Goal: Task Accomplishment & Management: Use online tool/utility

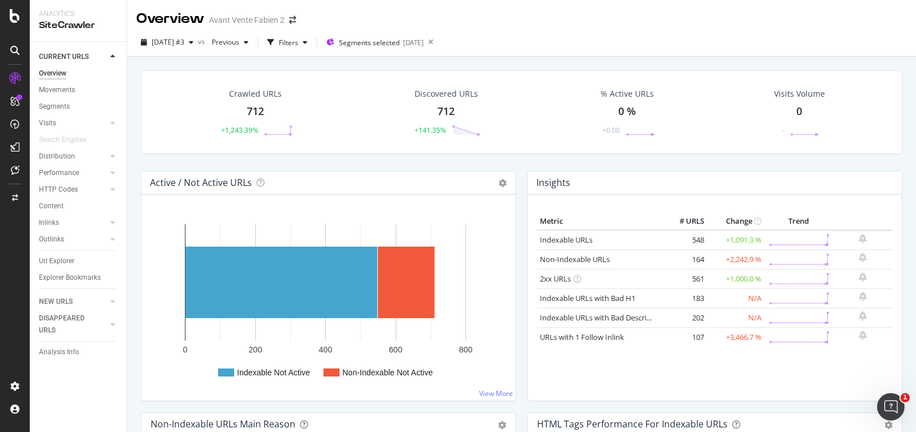
click at [64, 156] on div "Distribution" at bounding box center [57, 157] width 36 height 12
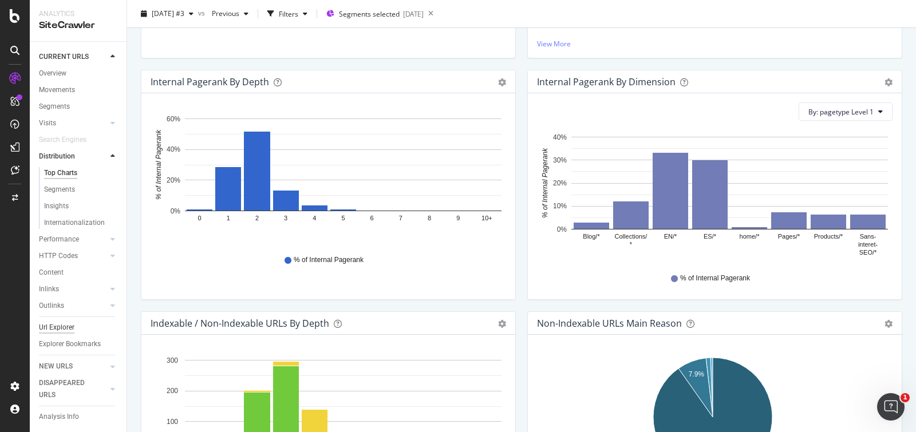
scroll to position [13, 0]
click at [61, 298] on div "Outlinks" at bounding box center [51, 304] width 25 height 12
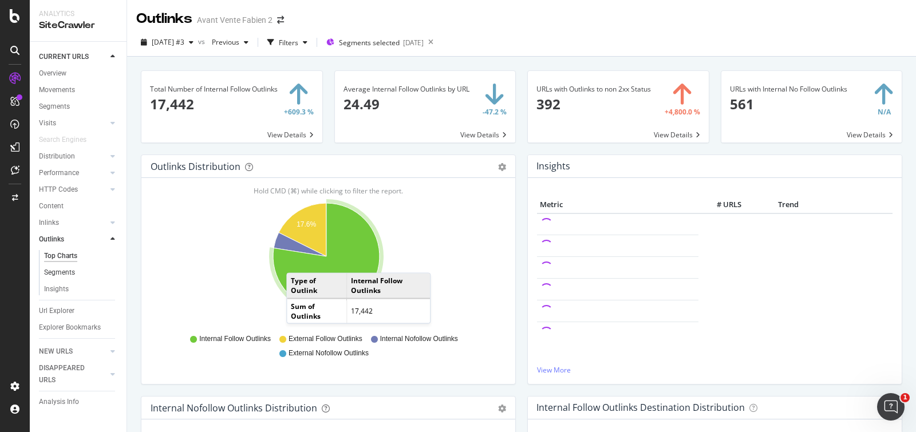
scroll to position [485, 0]
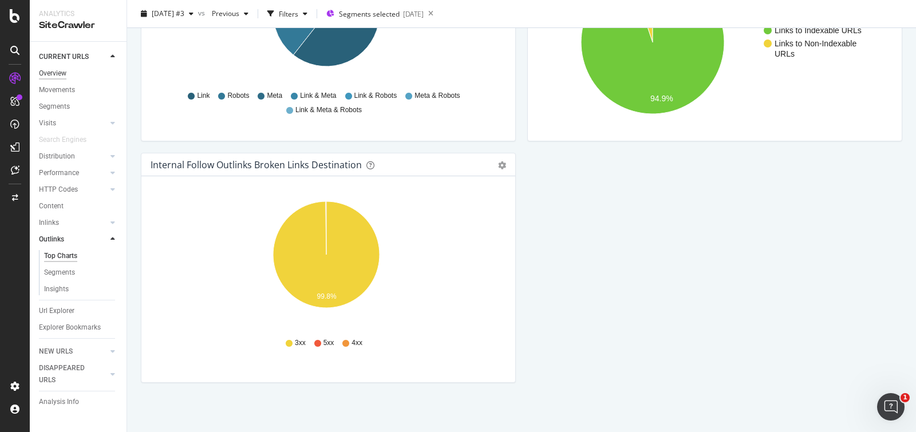
click at [60, 69] on div "Overview" at bounding box center [52, 74] width 27 height 12
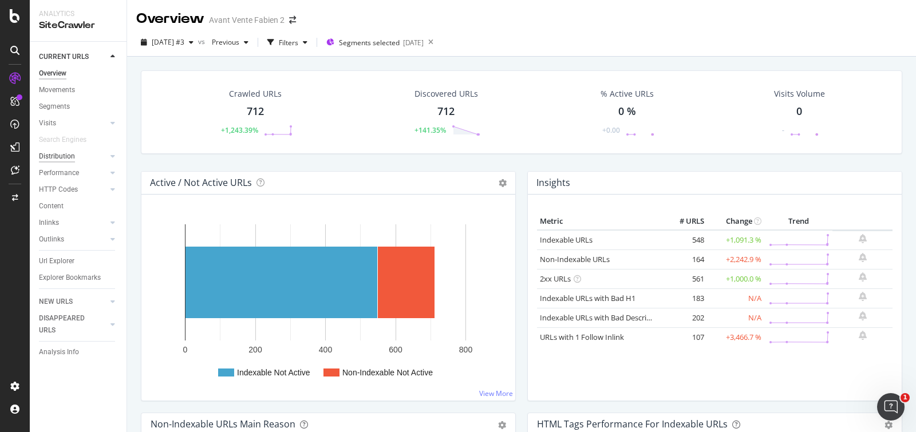
click at [52, 151] on div "Distribution" at bounding box center [57, 157] width 36 height 12
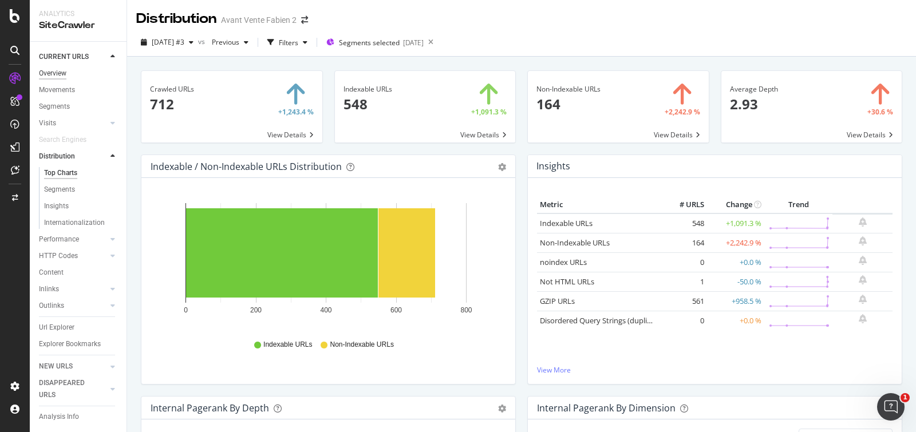
click at [45, 75] on div "Overview" at bounding box center [52, 74] width 27 height 12
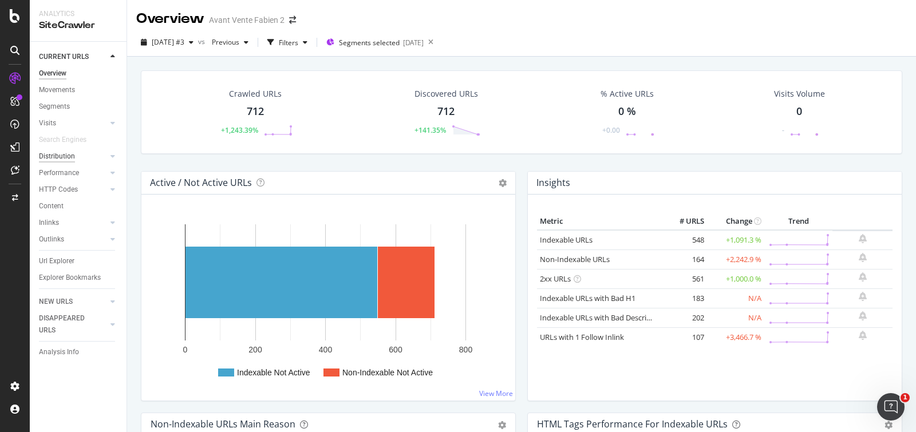
click at [67, 153] on div "Distribution" at bounding box center [57, 157] width 36 height 12
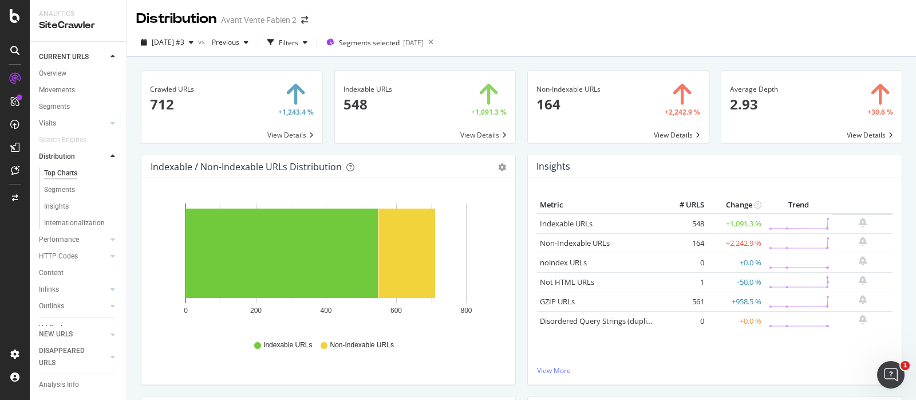
click at [560, 22] on div "Distribution Avant Vente Fabien 2" at bounding box center [521, 14] width 789 height 29
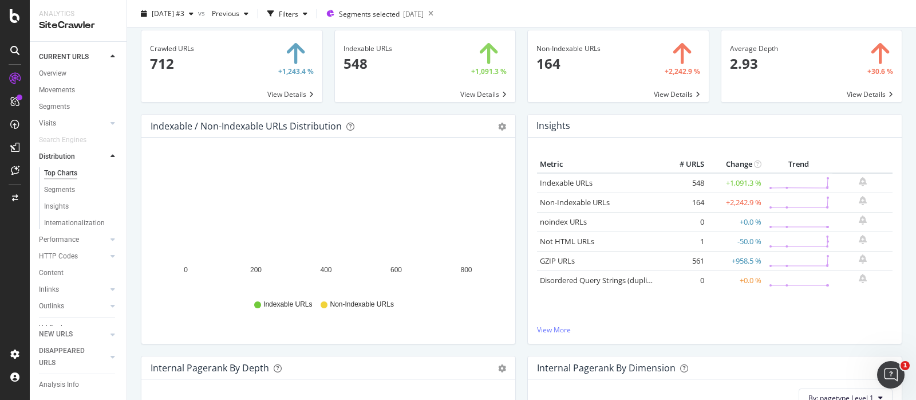
scroll to position [18, 0]
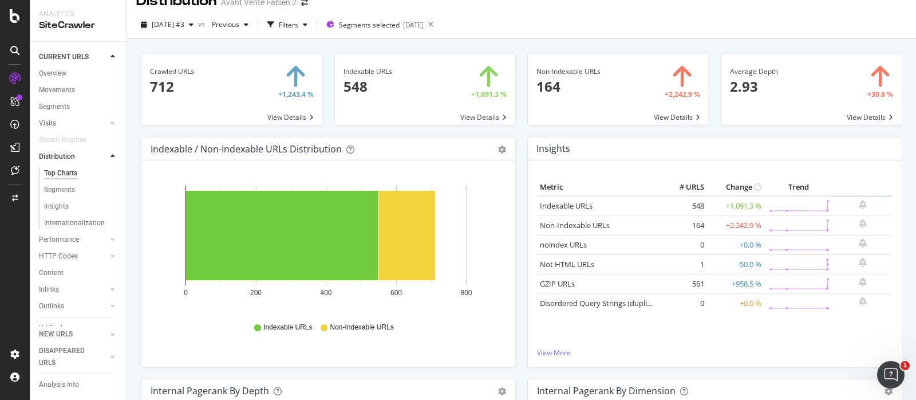
click at [131, 126] on div "Crawled URLs 712 +1,243.4 % View Details Indexable URLs 548 +1,091.3 % View Det…" at bounding box center [521, 239] width 789 height 400
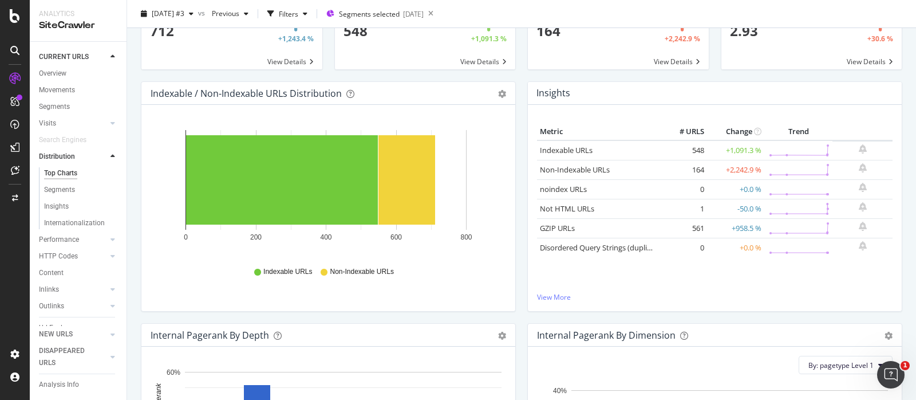
scroll to position [82, 0]
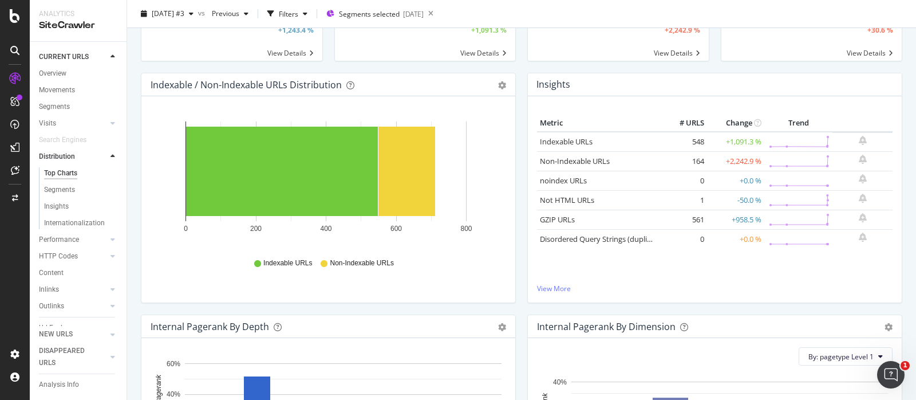
drag, startPoint x: 339, startPoint y: 84, endPoint x: 514, endPoint y: 26, distance: 184.2
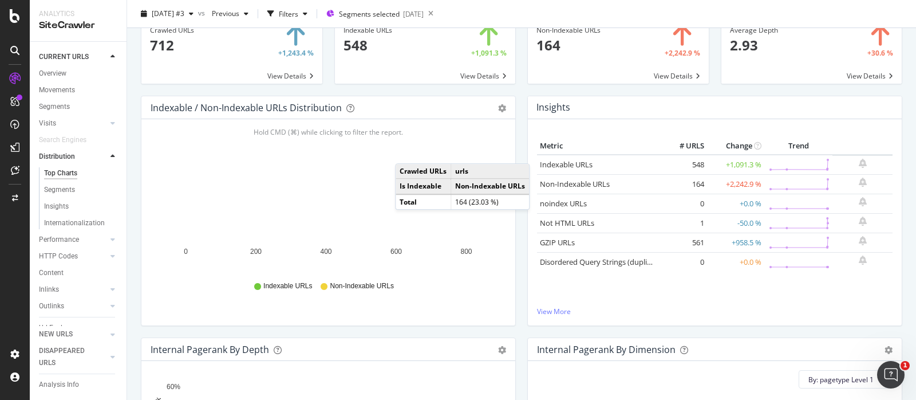
scroll to position [60, 0]
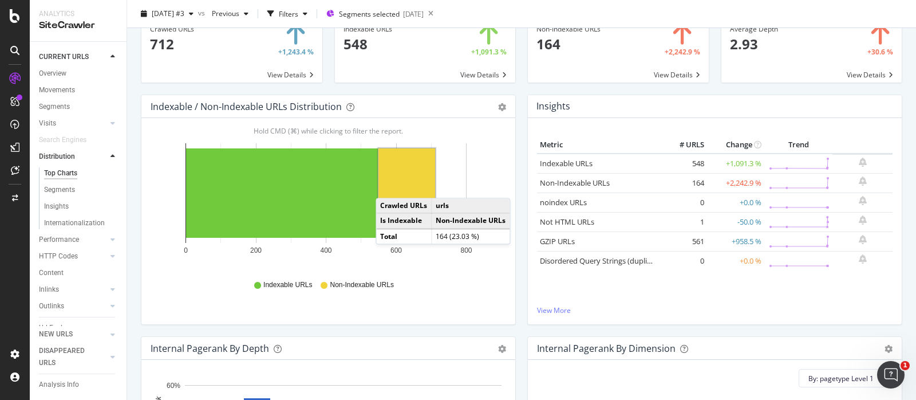
click at [387, 186] on rect "A chart." at bounding box center [407, 192] width 57 height 89
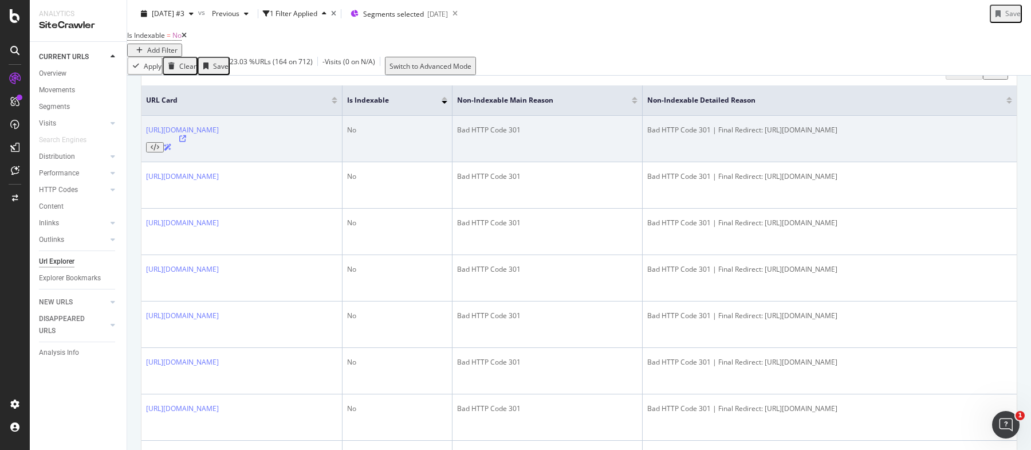
scroll to position [195, 0]
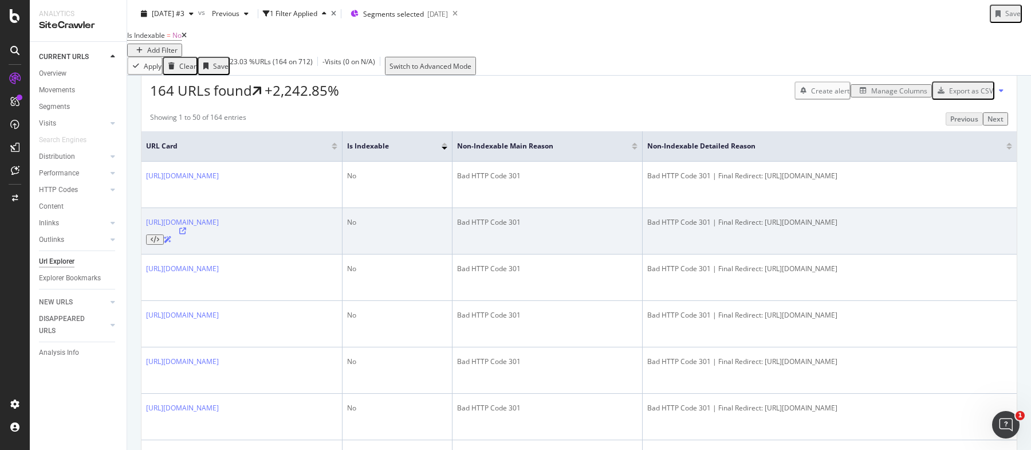
drag, startPoint x: 815, startPoint y: 233, endPoint x: 999, endPoint y: 241, distance: 184.6
click at [916, 227] on div "Bad HTTP Code 301 | Final Redirect: https://kotaikitchen.com/fr/products/planch…" at bounding box center [829, 222] width 365 height 10
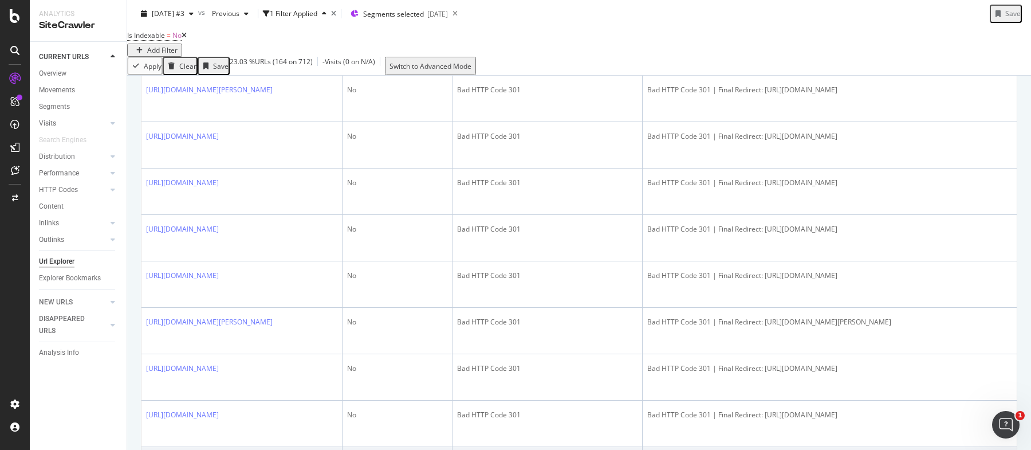
scroll to position [754, 0]
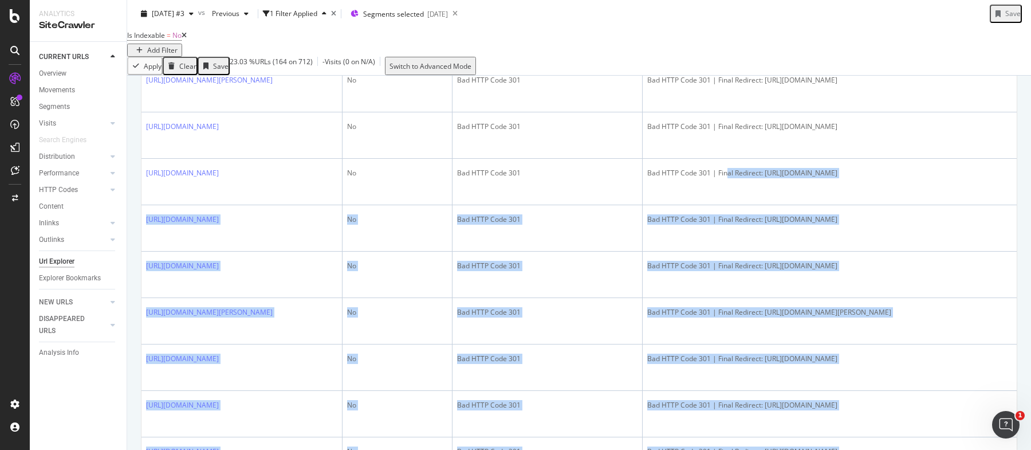
drag, startPoint x: 769, startPoint y: 104, endPoint x: 769, endPoint y: 378, distance: 273.8
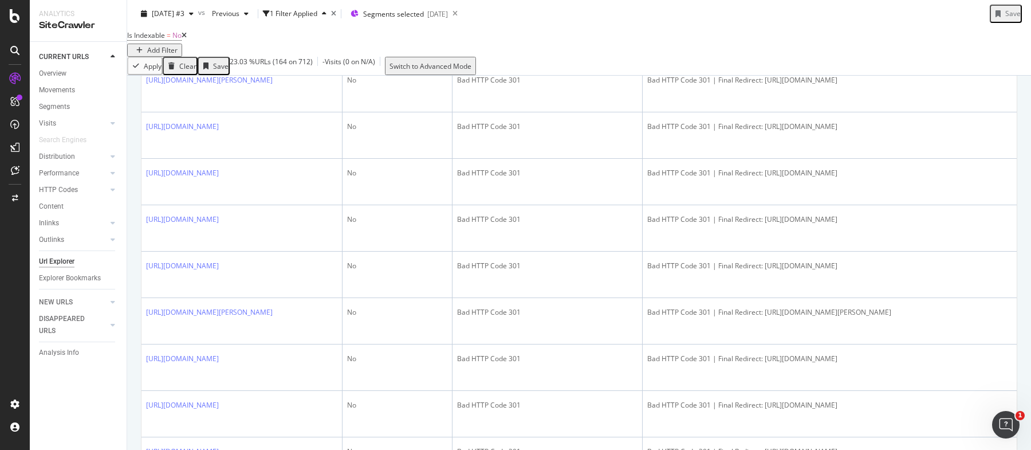
click at [680, 50] on div "Is Indexable = No Add Filter" at bounding box center [579, 41] width 904 height 29
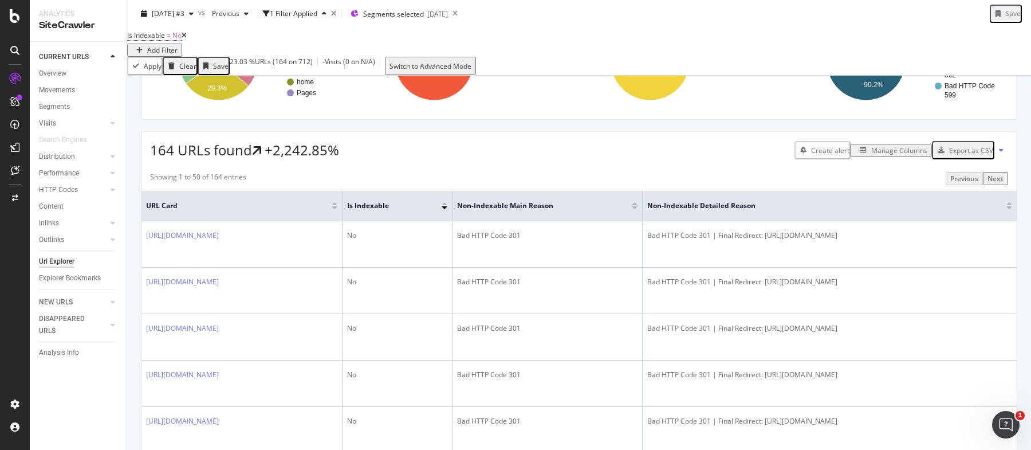
scroll to position [0, 0]
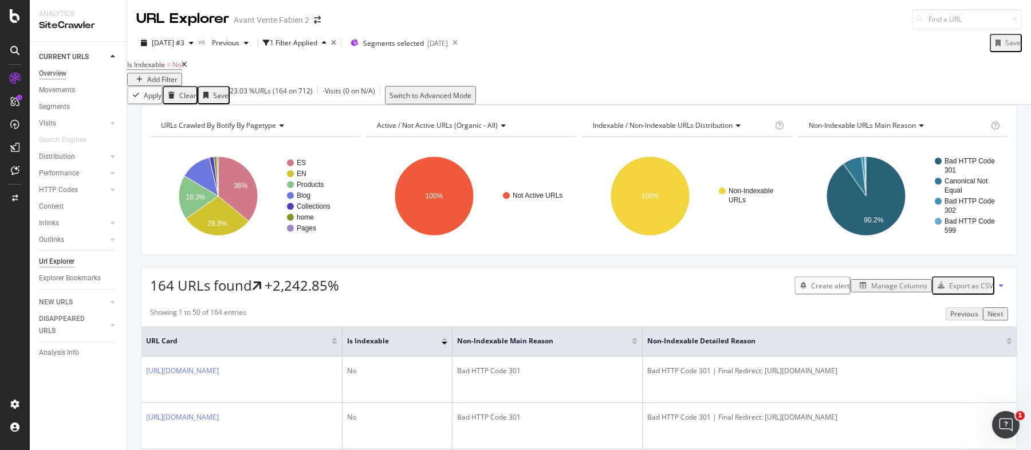
click at [53, 76] on div "Overview" at bounding box center [52, 74] width 27 height 12
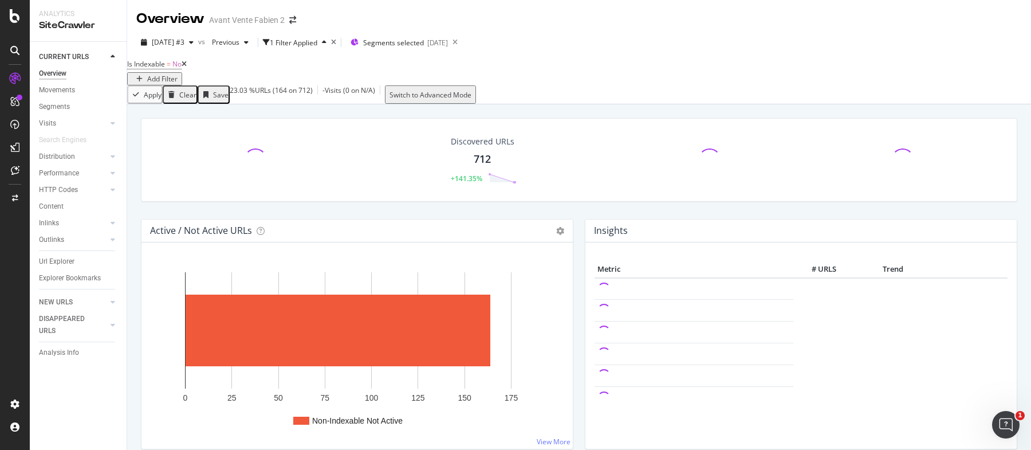
click at [187, 68] on icon at bounding box center [184, 64] width 5 height 7
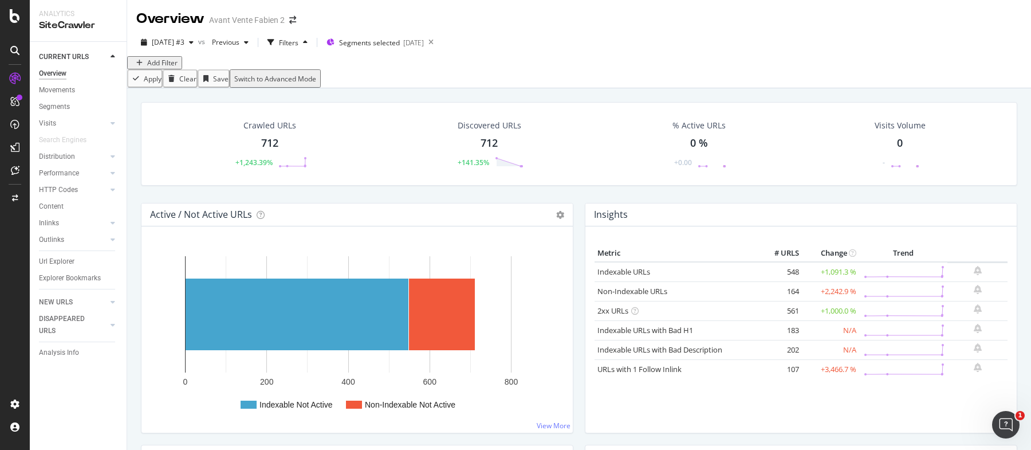
click at [648, 36] on div "2025 Sep. 25th #3 vs Previous Filters Segments selected 2025-09-25" at bounding box center [579, 44] width 904 height 23
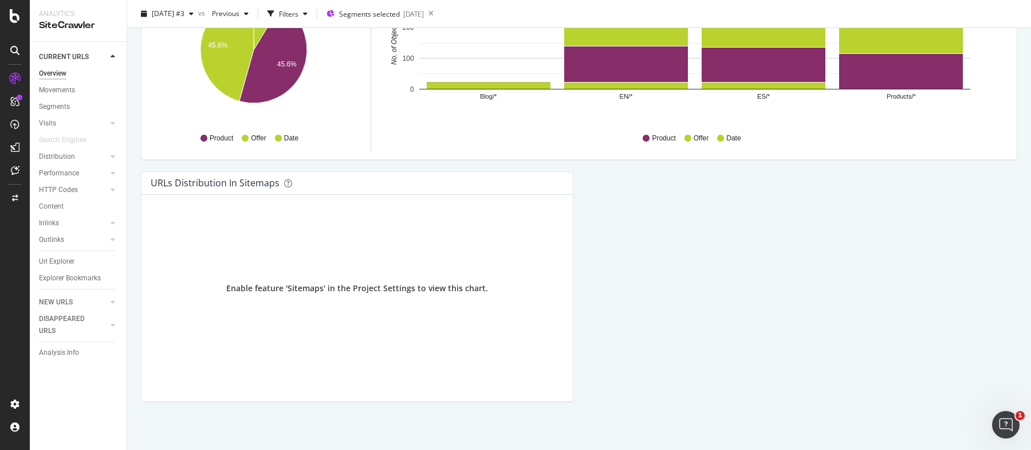
scroll to position [1199, 0]
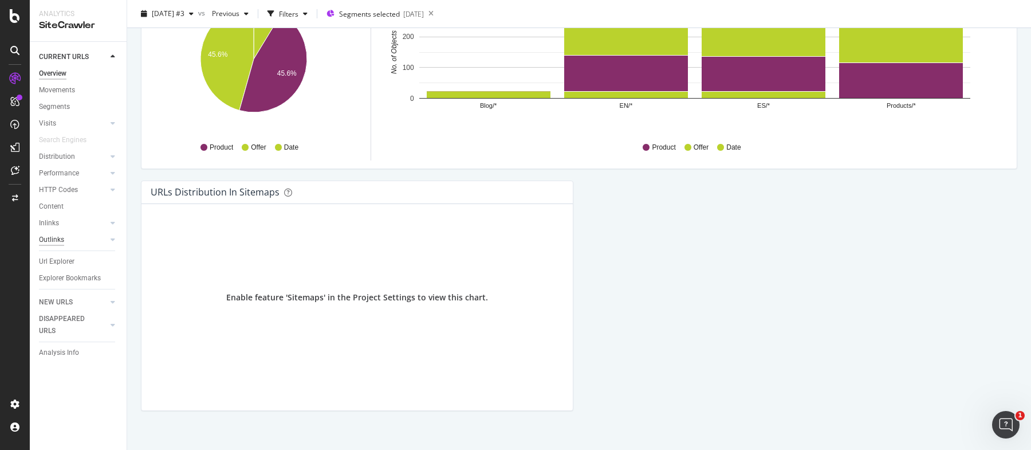
click at [63, 237] on div "Outlinks" at bounding box center [51, 240] width 25 height 12
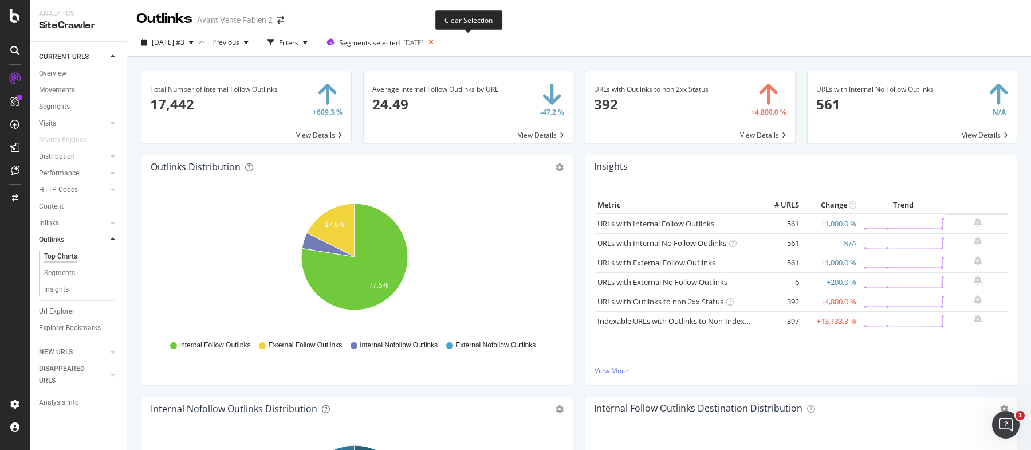
click at [438, 41] on icon at bounding box center [431, 42] width 14 height 16
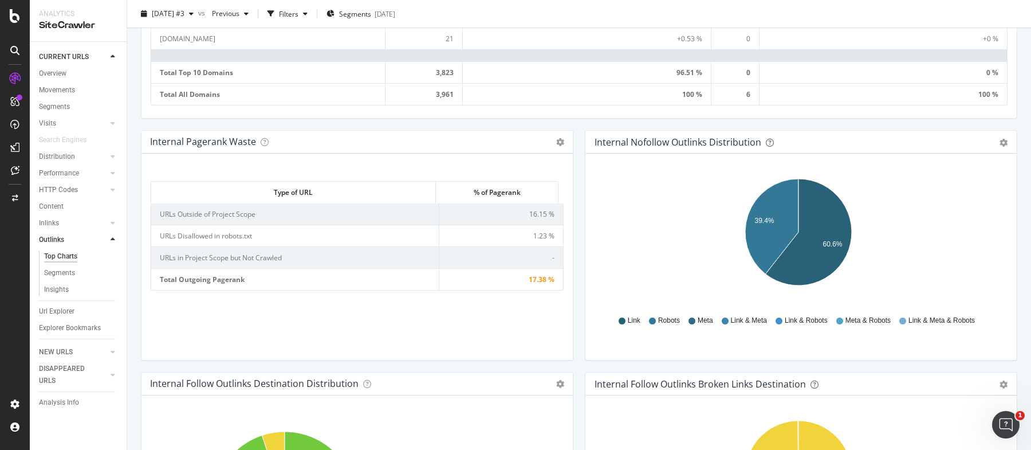
scroll to position [838, 0]
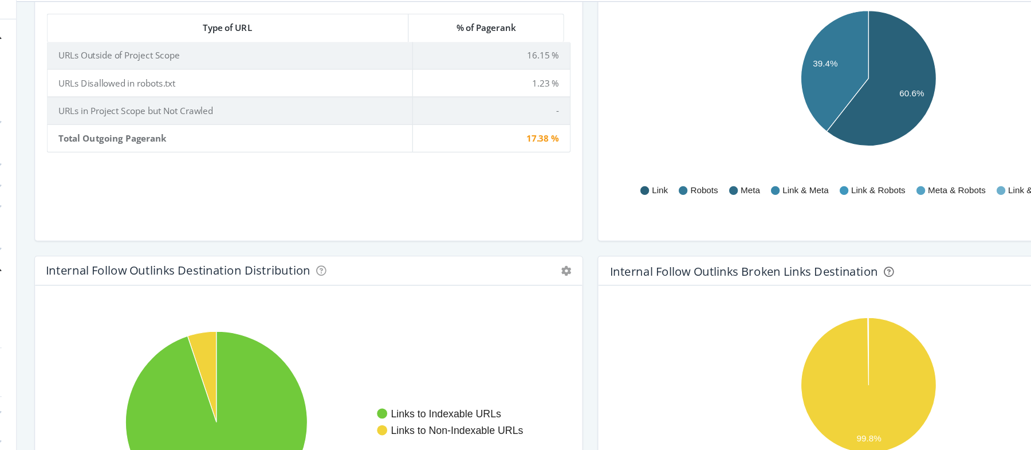
click at [563, 136] on div "Type of URL % of Pagerank Type of URL % of Pagerank URLs Outside of Project Sco…" at bounding box center [356, 113] width 431 height 206
click at [541, 147] on div "Type of URL % of Pagerank Type of URL % of Pagerank URLs Outside of Project Sco…" at bounding box center [357, 117] width 413 height 179
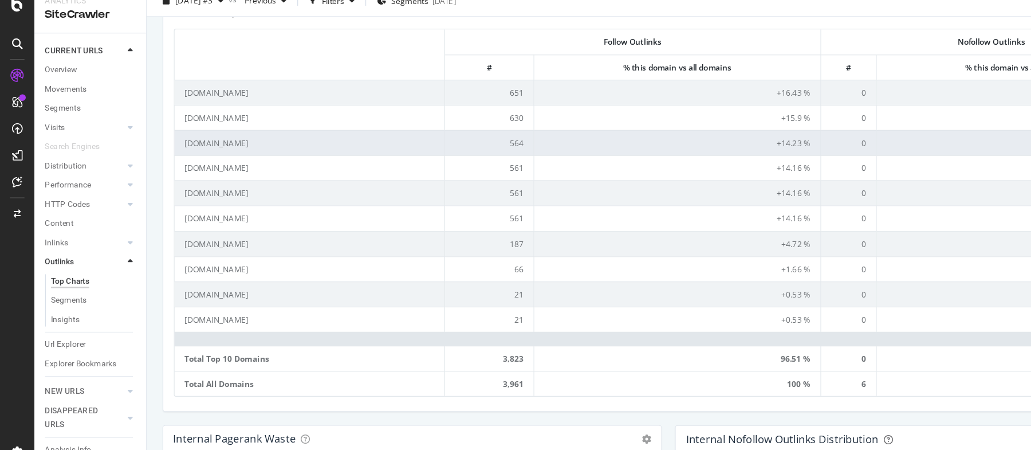
scroll to position [422, 0]
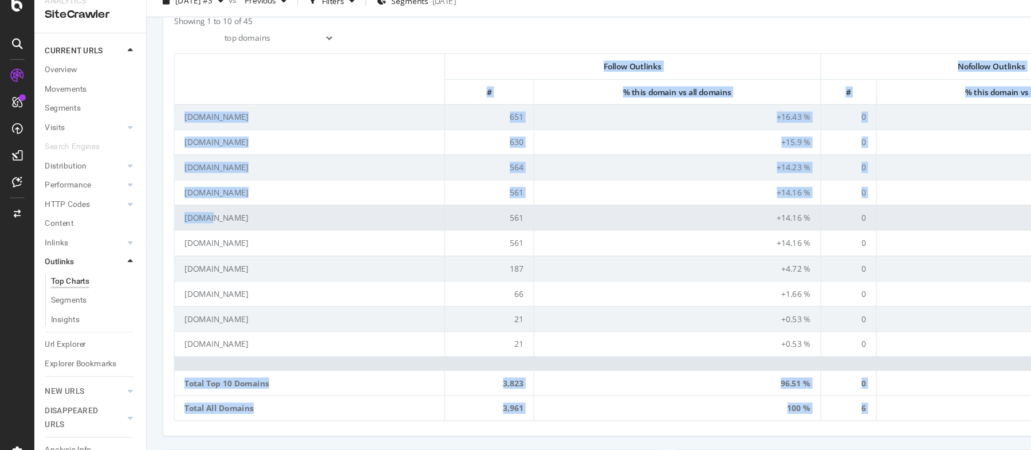
drag, startPoint x: 178, startPoint y: 198, endPoint x: 174, endPoint y: 194, distance: 6.5
click at [157, 195] on td "kotaikitchen.myshopify.com" at bounding box center [268, 201] width 234 height 22
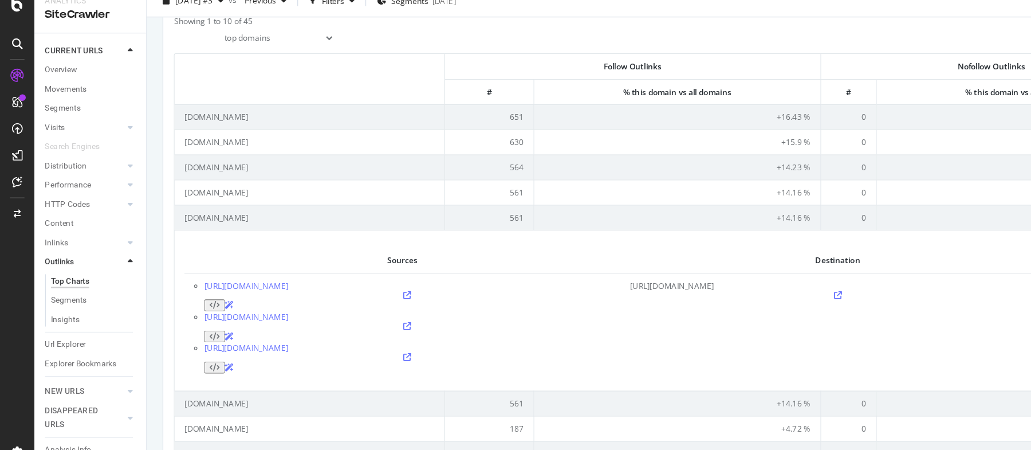
click at [139, 195] on div "Top Domains for External Outlinks Table Expand Export as CSV × Top external dom…" at bounding box center [579, 257] width 888 height 567
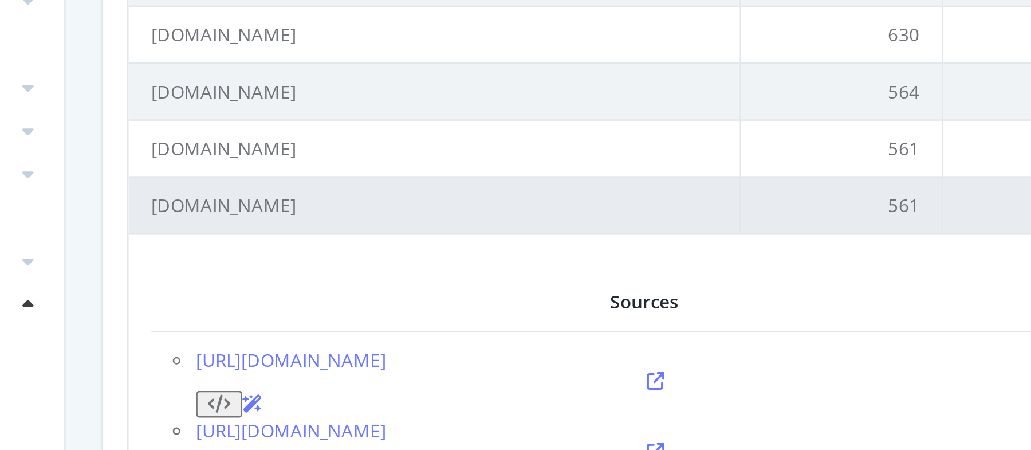
click at [220, 199] on td "kotaikitchen.myshopify.com" at bounding box center [268, 201] width 234 height 22
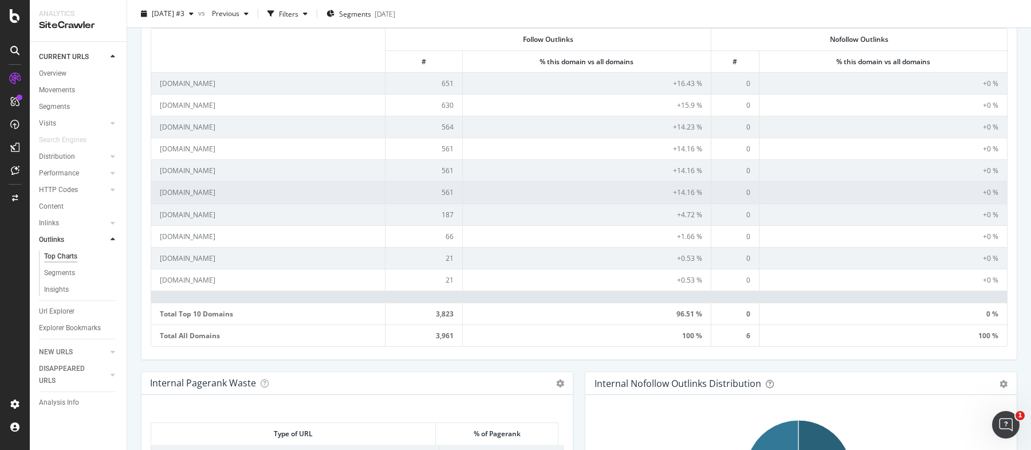
scroll to position [454, 0]
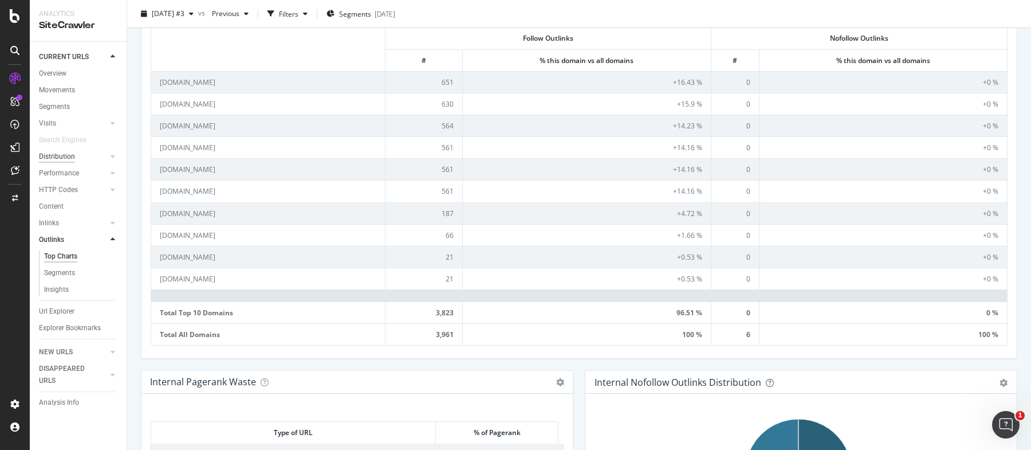
click at [59, 152] on div "Distribution" at bounding box center [57, 157] width 36 height 12
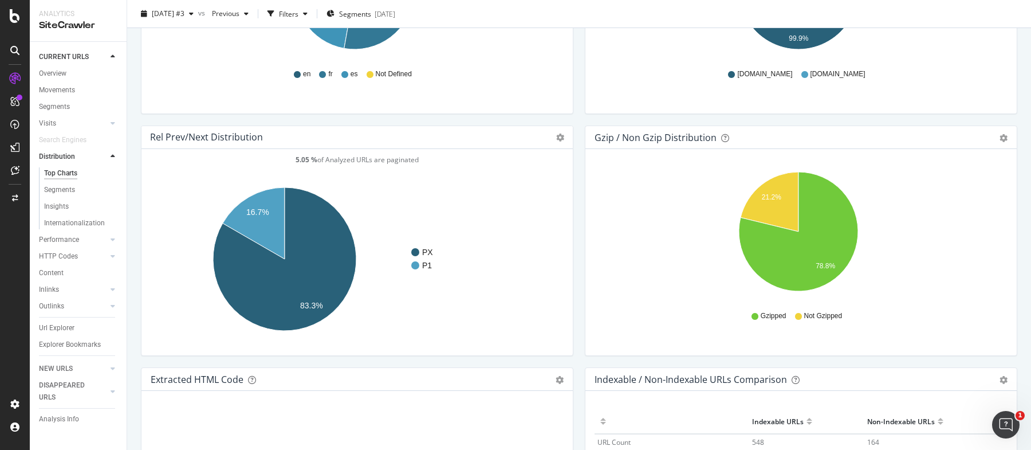
scroll to position [1366, 0]
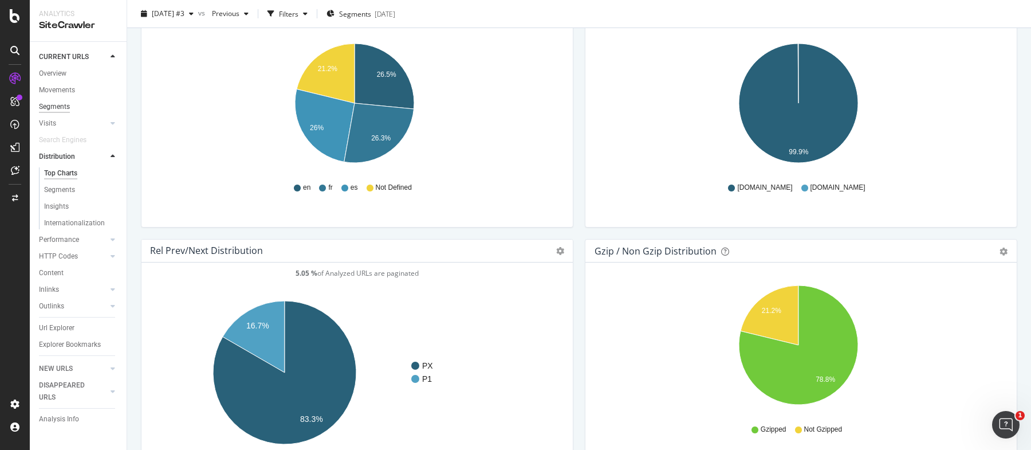
click at [56, 105] on div "Segments" at bounding box center [54, 107] width 31 height 12
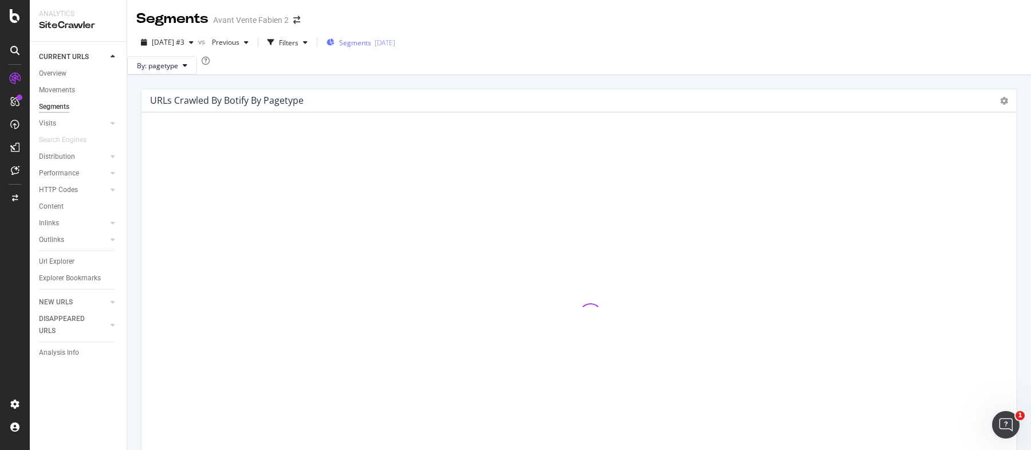
click at [371, 45] on span "Segments" at bounding box center [355, 43] width 32 height 10
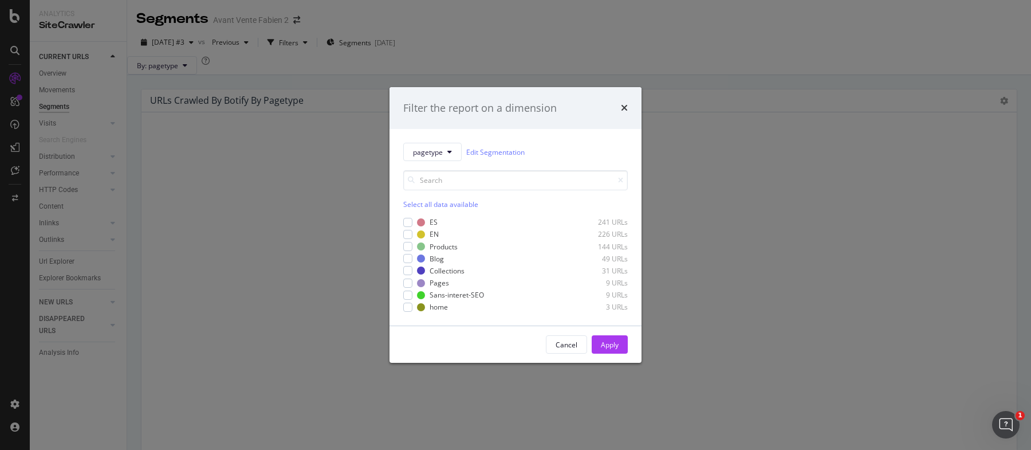
click at [442, 205] on div "Select all data available" at bounding box center [515, 204] width 225 height 10
click at [603, 340] on div "Apply" at bounding box center [610, 345] width 18 height 10
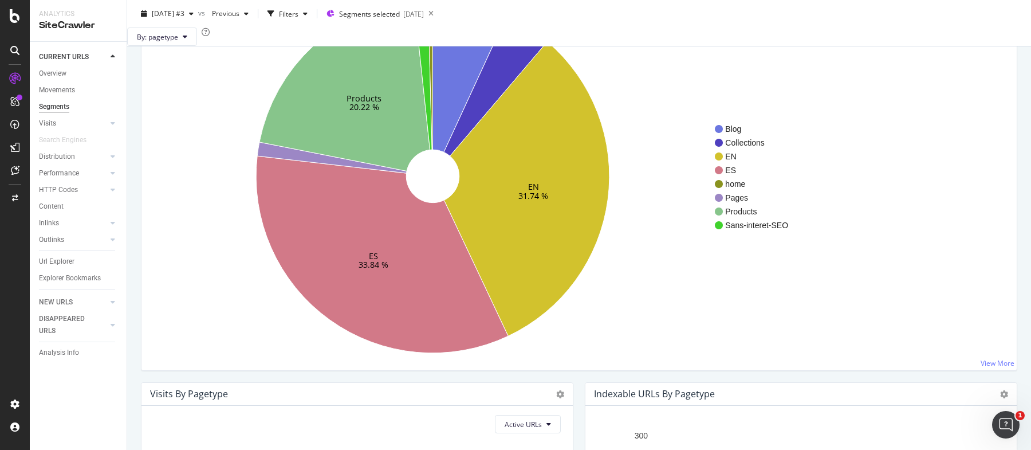
scroll to position [69, 0]
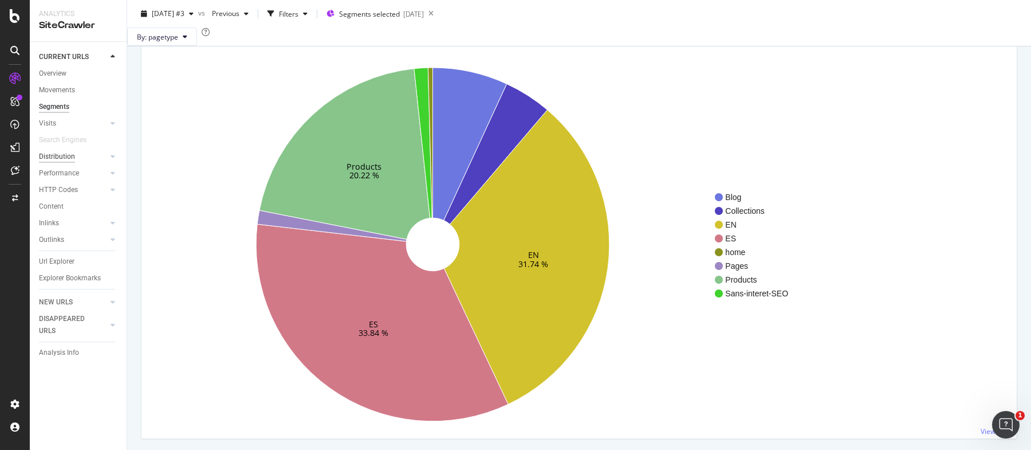
click at [67, 155] on div "Distribution" at bounding box center [57, 157] width 36 height 12
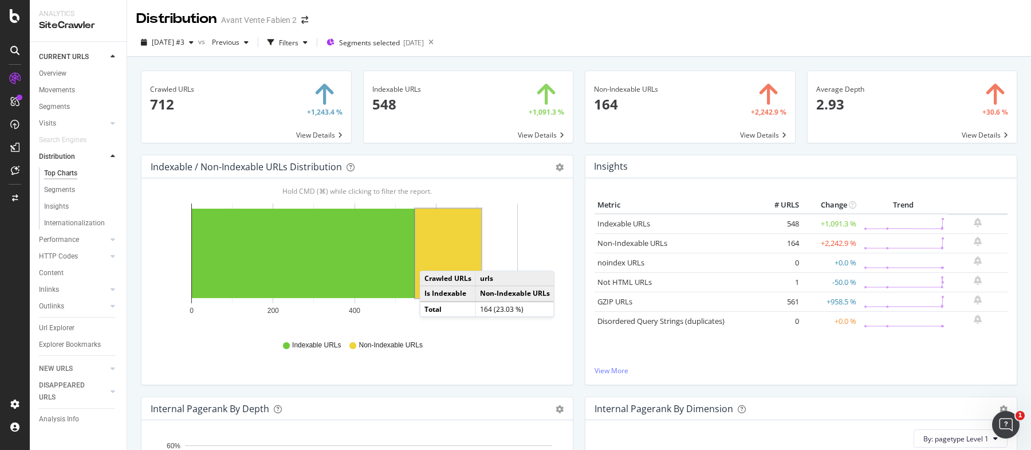
click at [434, 254] on rect "A chart." at bounding box center [448, 252] width 66 height 89
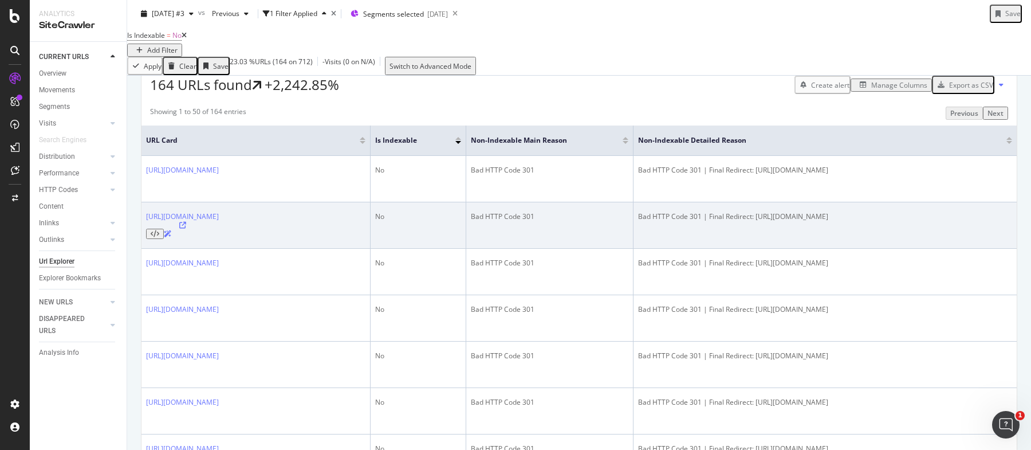
scroll to position [199, 0]
click at [186, 230] on icon at bounding box center [182, 226] width 7 height 7
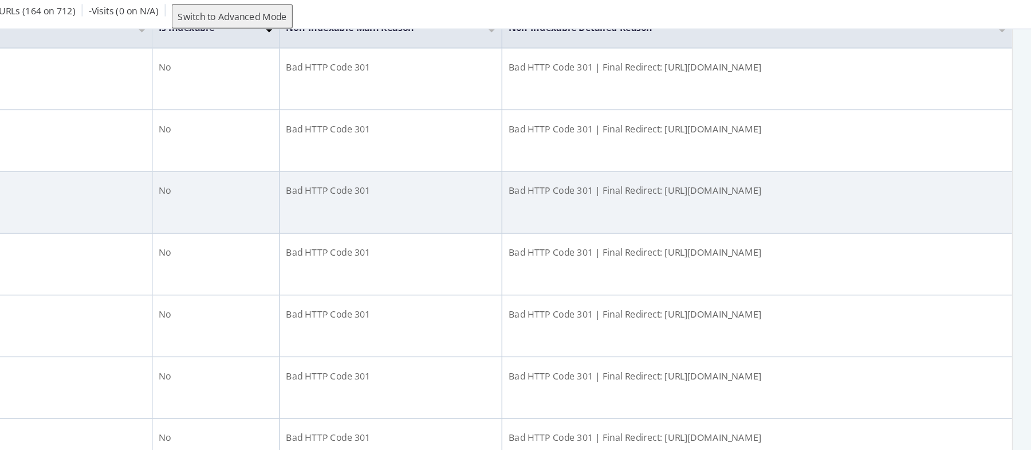
scroll to position [0, 0]
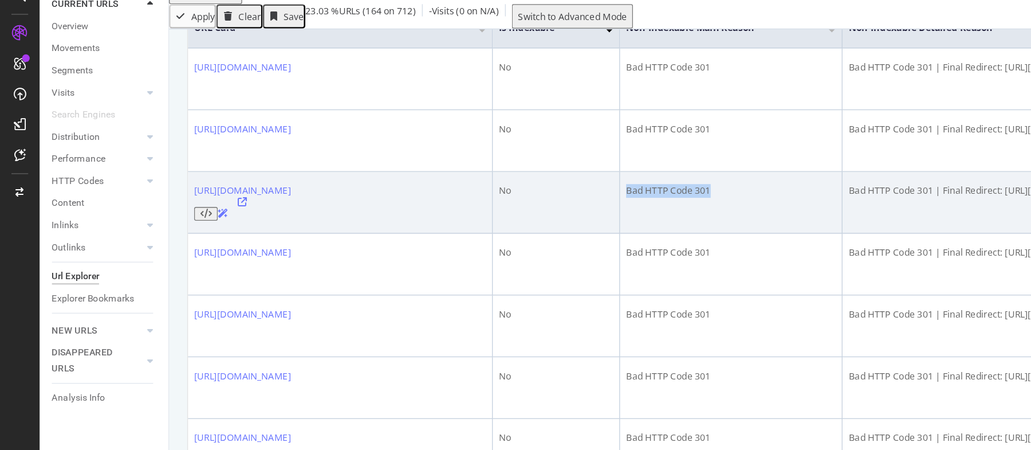
drag, startPoint x: 546, startPoint y: 206, endPoint x: 472, endPoint y: 206, distance: 74.5
click at [472, 202] on div "Bad HTTP Code 301" at bounding box center [549, 197] width 157 height 10
click at [503, 215] on td "Bad HTTP Code 301" at bounding box center [549, 206] width 167 height 46
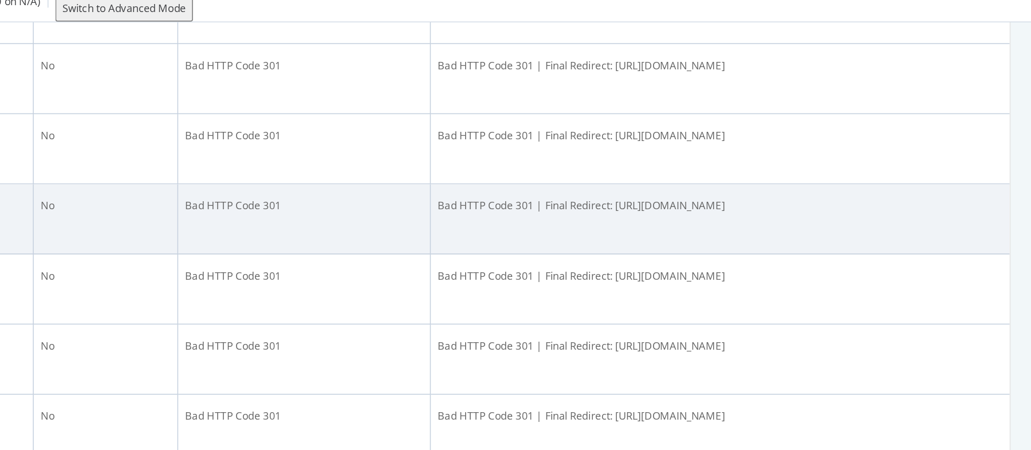
scroll to position [317, 0]
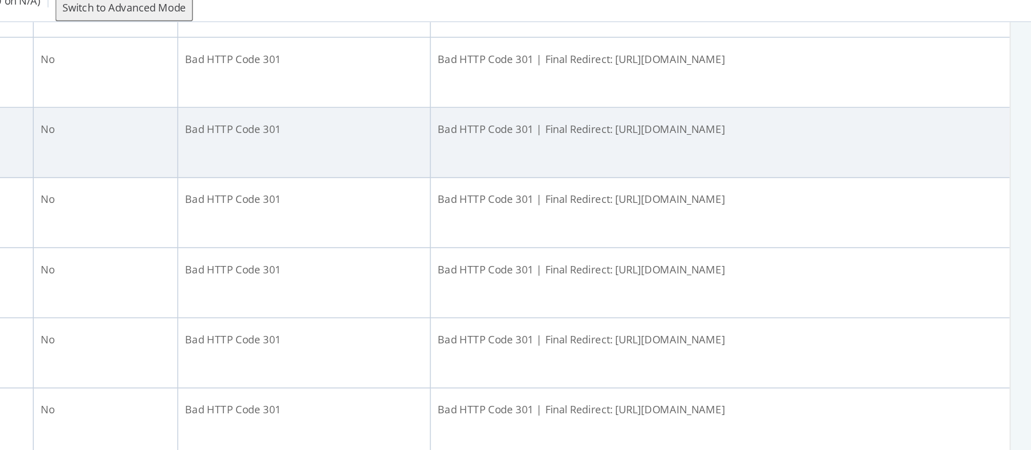
drag, startPoint x: 487, startPoint y: 152, endPoint x: 532, endPoint y: 156, distance: 45.4
click at [532, 152] on div "Bad HTTP Code 301" at bounding box center [549, 146] width 157 height 10
drag, startPoint x: 533, startPoint y: 156, endPoint x: 481, endPoint y: 157, distance: 52.1
click at [481, 152] on div "Bad HTTP Code 301" at bounding box center [549, 146] width 157 height 10
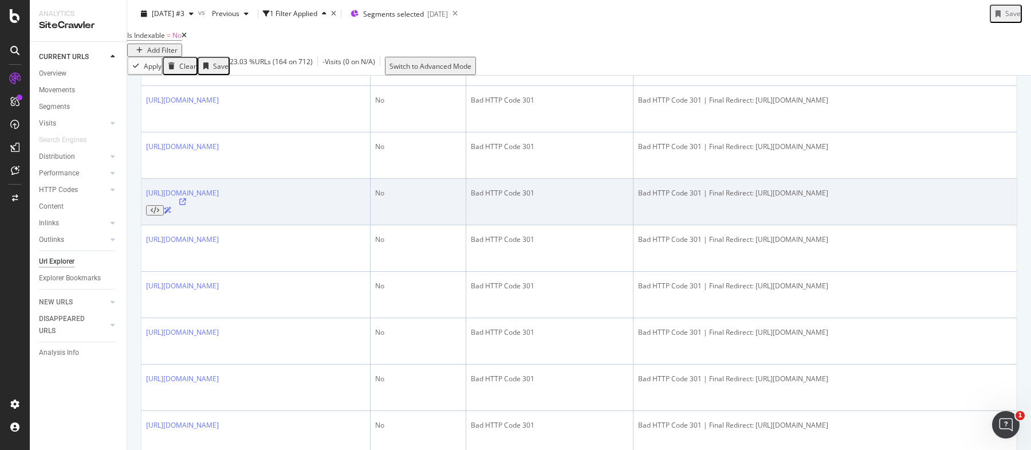
click at [531, 206] on td "Bad HTTP Code 301" at bounding box center [549, 202] width 167 height 46
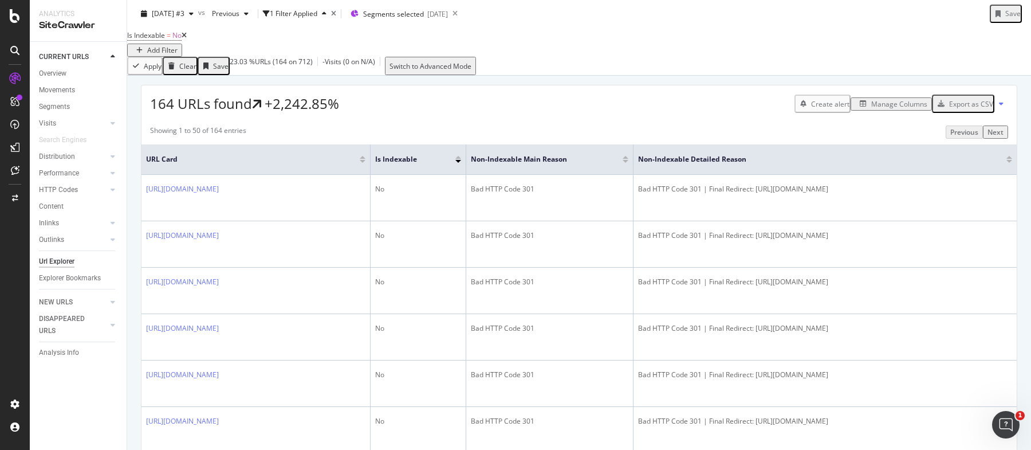
scroll to position [90, 0]
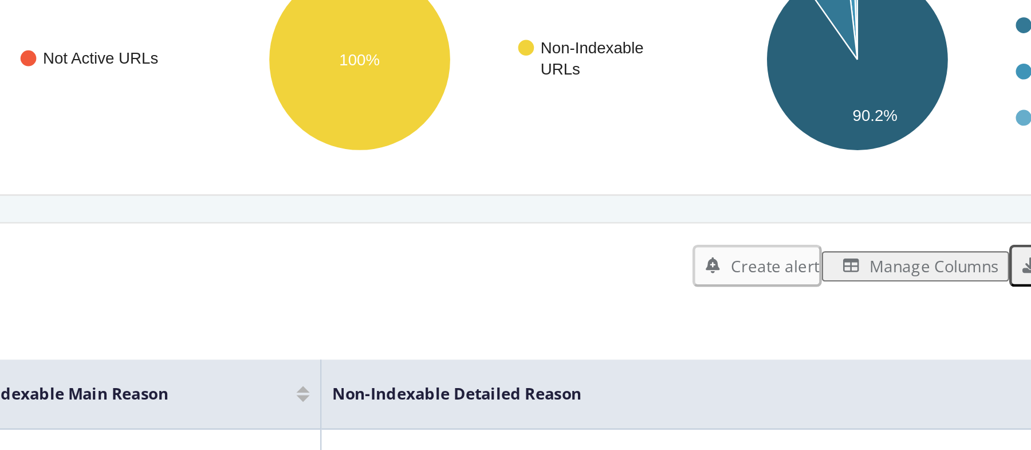
click at [798, 171] on rect "A chart." at bounding box center [902, 122] width 208 height 100
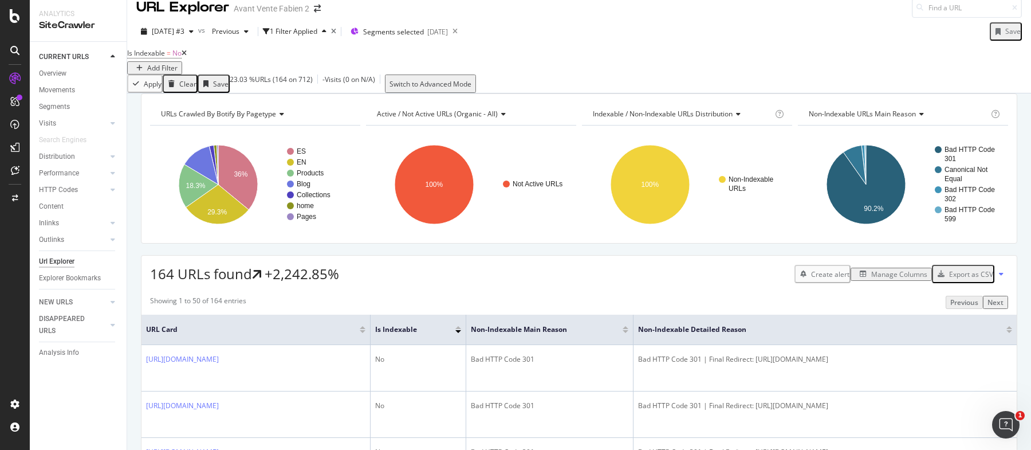
scroll to position [10, 0]
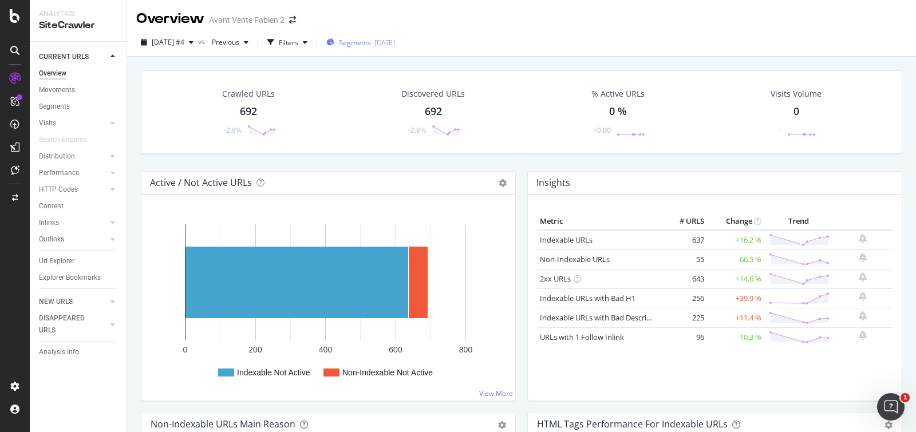
click at [371, 38] on span "Segments" at bounding box center [355, 43] width 32 height 10
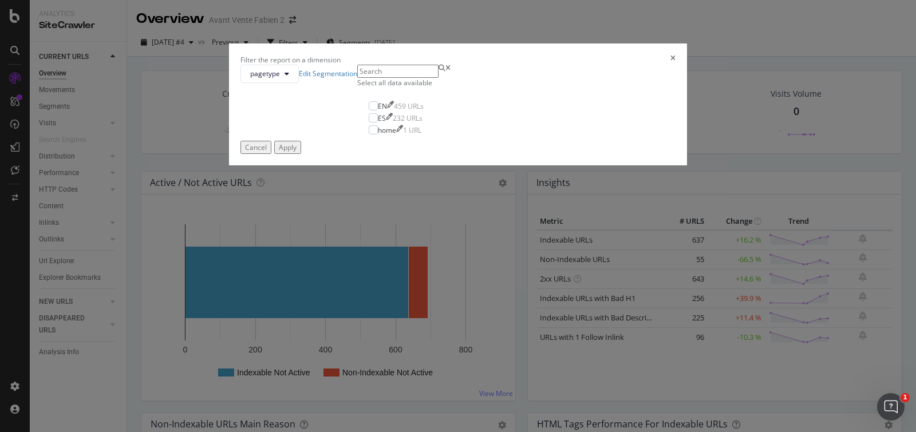
click at [671, 65] on icon "times" at bounding box center [673, 60] width 5 height 10
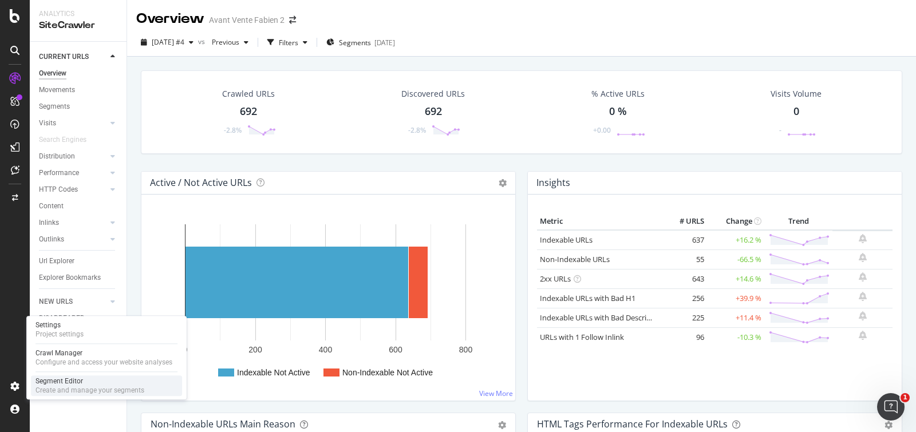
click at [45, 395] on div "Create and manage your segments" at bounding box center [90, 390] width 109 height 9
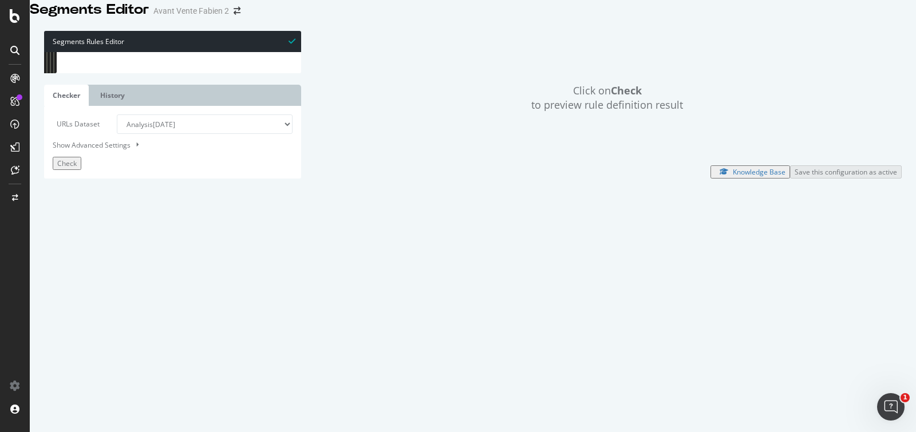
drag, startPoint x: 124, startPoint y: 286, endPoint x: 66, endPoint y: 139, distance: 158.1
click at [66, 52] on div "path /* 1 2 3 4 5 6 7 8 9 10 11 12 13 14 15 16 17 18 19 20 21 22 23 24 25 26 [ …" at bounding box center [172, 52] width 257 height 0
type textarea "@Sans-interet-SEO or ("
click at [81, 170] on button "Check" at bounding box center [67, 163] width 29 height 13
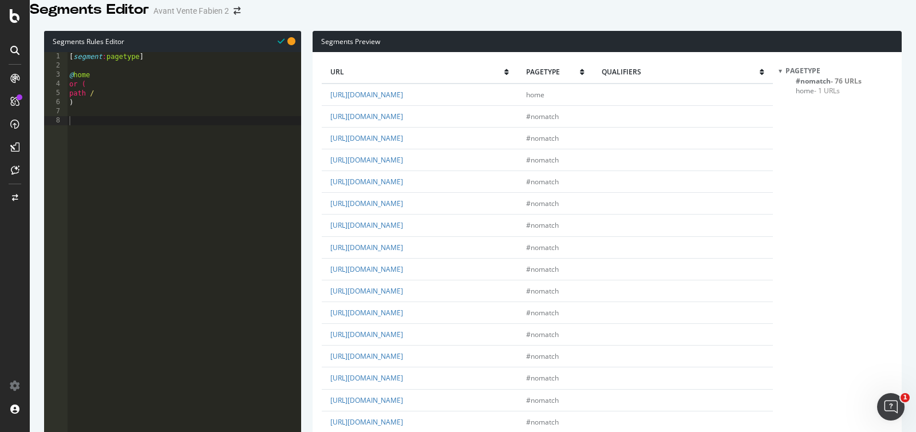
select select "analysis:20250925-4"
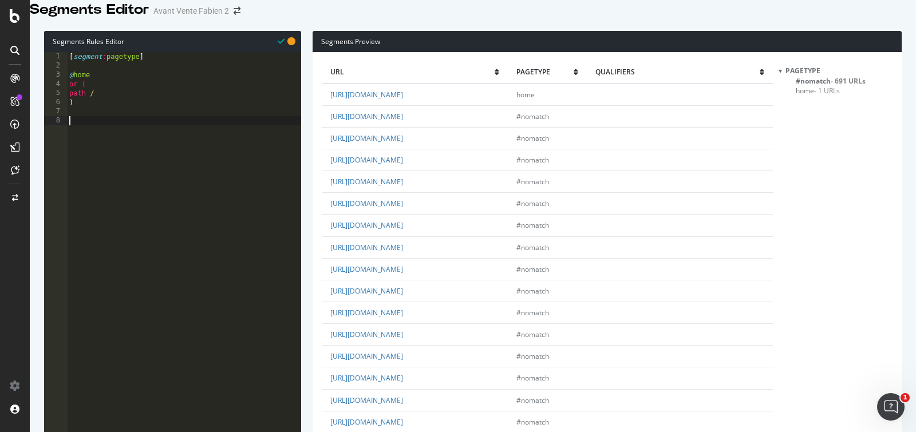
click at [177, 198] on div "[ segment : pagetype ] @ home or ( path / )" at bounding box center [184, 173] width 234 height 242
type textarea "@Industry"
type textarea "path /indus*"
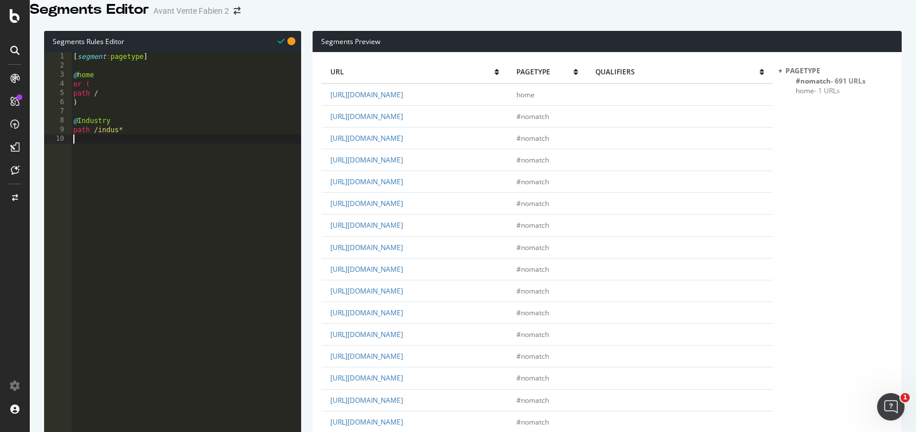
scroll to position [0, 0]
type textarea "@CmmS"
type textarea "path /Cmm*"
click at [162, 235] on div "[ segment : pagetype ] @ home or ( path / ) @ Industry path /indus* @ CmmS path…" at bounding box center [186, 173] width 230 height 242
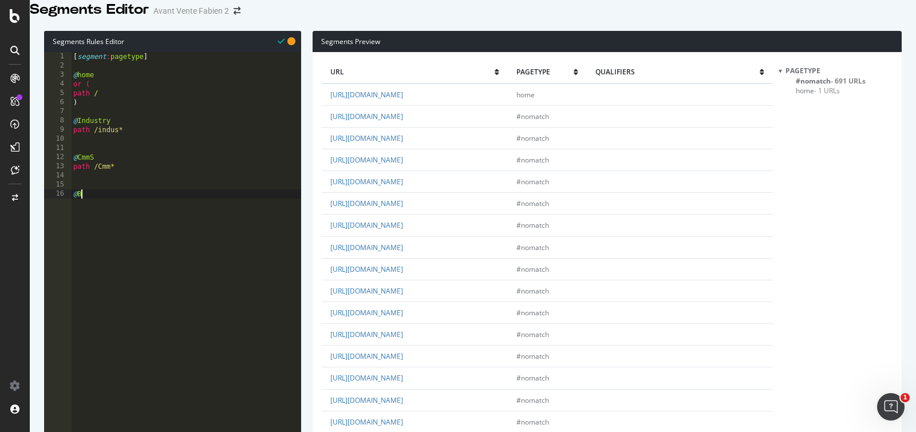
scroll to position [0, 0]
type textarea "@Blog"
type textarea "apth /blog*"
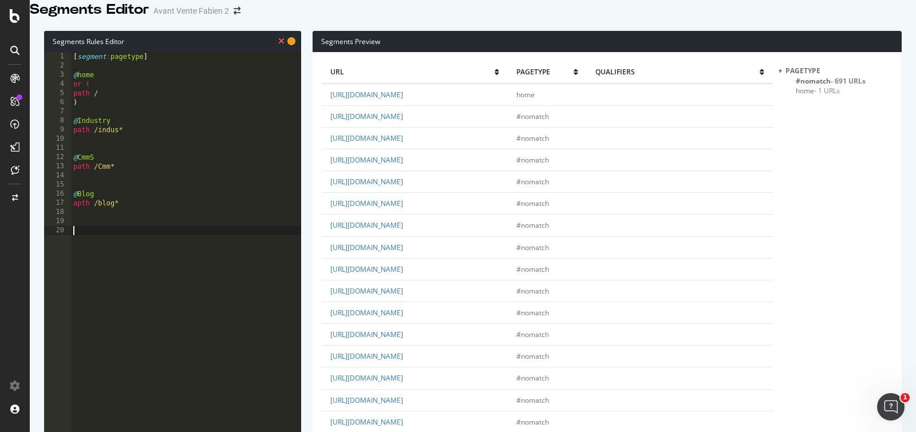
click at [125, 124] on div "[ segment : pagetype ] @ home or ( path / ) @ Industry path /indus* @ CmmS path…" at bounding box center [186, 173] width 230 height 242
type textarea "@ES"
type textarea "path /es*"
click at [84, 247] on div "[ segment : pagetype ] @ home or ( path / ) @ ES path /es* @ Industry path /ind…" at bounding box center [186, 173] width 230 height 242
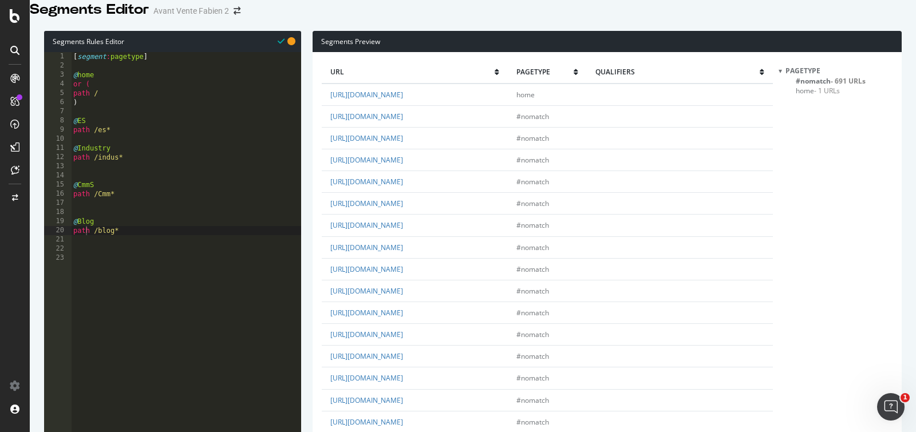
click at [101, 207] on div "[ segment : pagetype ] @ home or ( path / ) @ ES path /es* @ Industry path /ind…" at bounding box center [186, 173] width 230 height 242
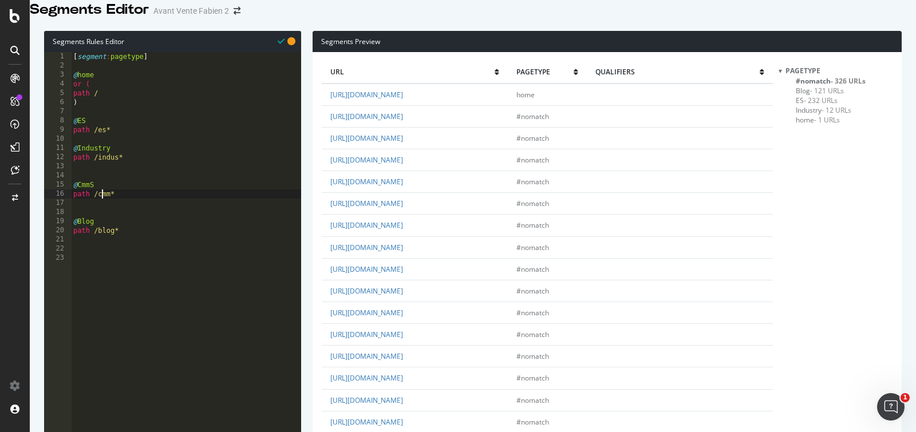
type textarea "path /cmm*"
click at [808, 86] on span "#nomatch - 311 URLs" at bounding box center [831, 81] width 70 height 10
click at [131, 211] on div "[ segment : pagetype ] @ home or ( path / ) @ ES path /es* @ Industry path /ind…" at bounding box center [186, 173] width 230 height 242
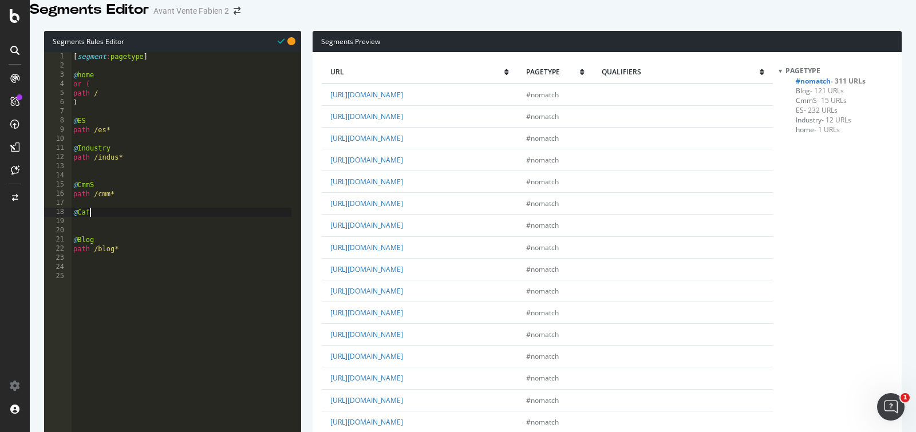
type textarea "@Cafm"
type textarea "path /cafm*"
click at [132, 279] on div "[ segment : pagetype ] @ home or ( path / ) @ ES path /es* @ Industry path /ind…" at bounding box center [181, 173] width 220 height 242
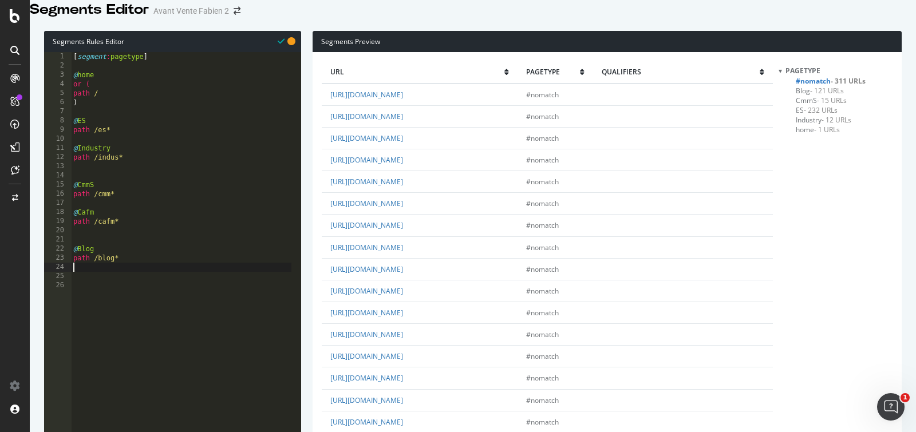
scroll to position [5, 0]
type textarea "@Case-studies"
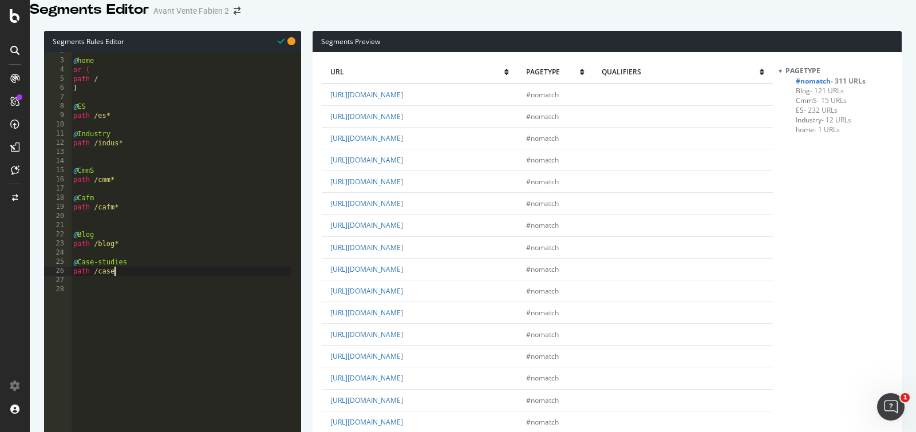
scroll to position [0, 3]
type textarea "path /case*"
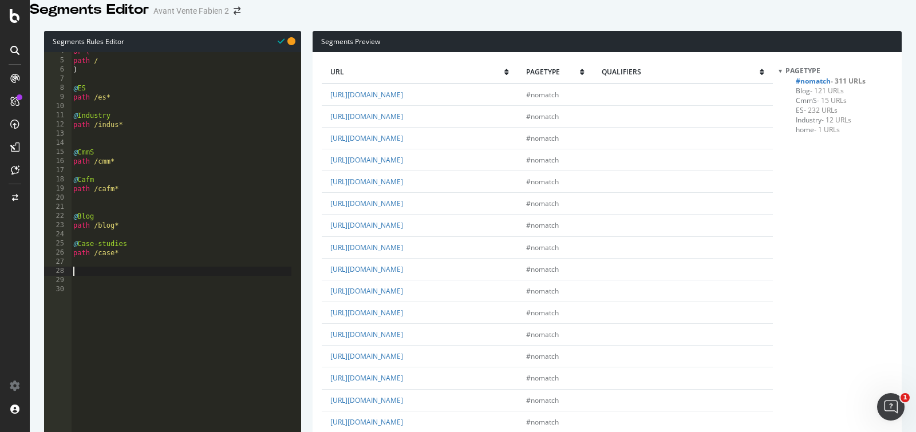
scroll to position [33, 0]
click at [167, 283] on div "or ( path / ) @ ES path /es* @ Industry path /indus* @ CmmS path /cmm* @ Cafm p…" at bounding box center [181, 168] width 220 height 242
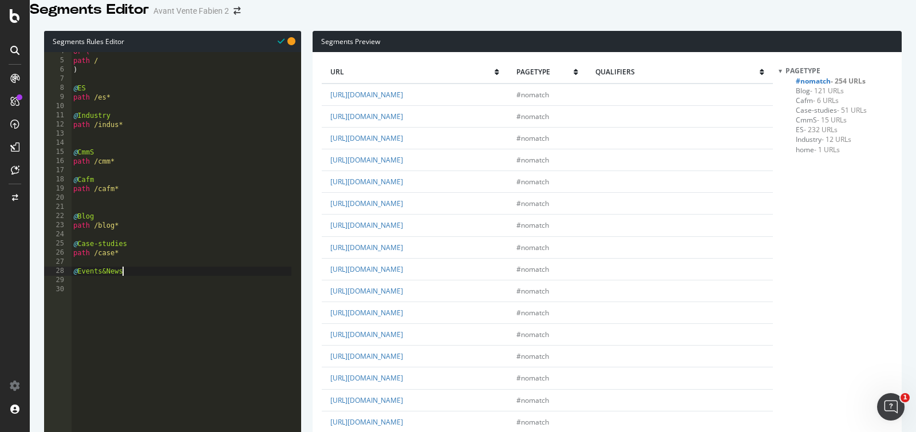
type textarea "@Events&News"
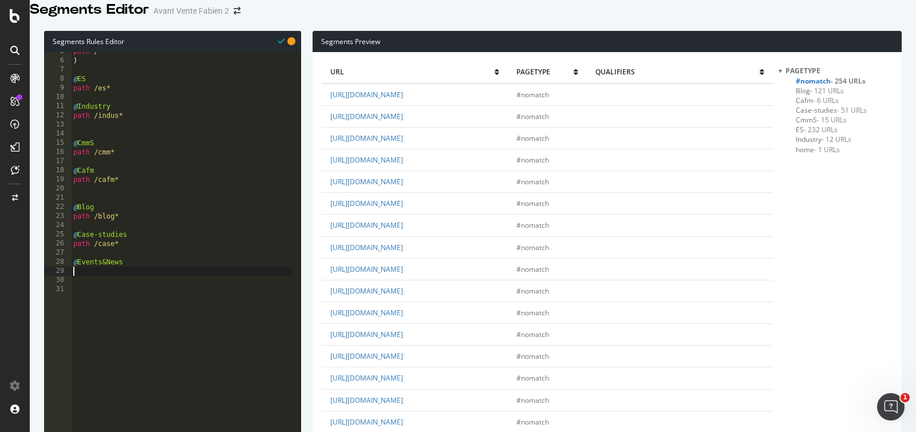
scroll to position [41, 0]
type textarea "path /event*"
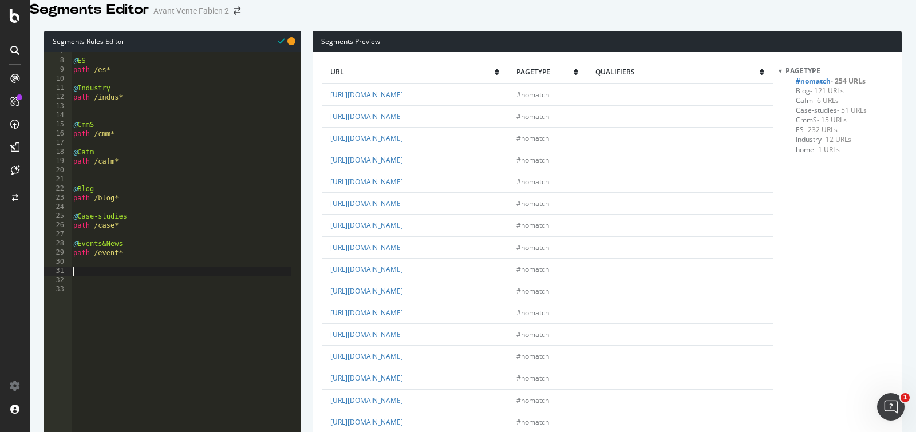
scroll to position [60, 0]
click at [174, 281] on div "@ ES path /es* @ Industry path /indus* @ CmmS path /cmm* @ Cafm path /cafm* @ B…" at bounding box center [181, 168] width 220 height 242
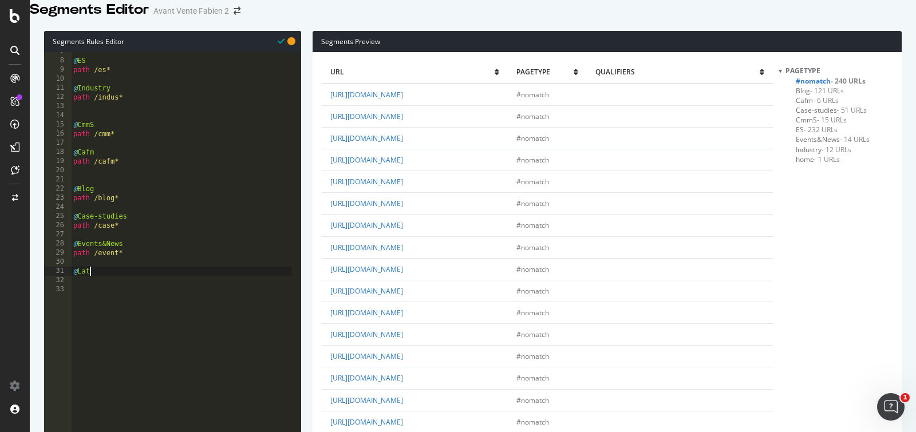
type textarea "@Latam"
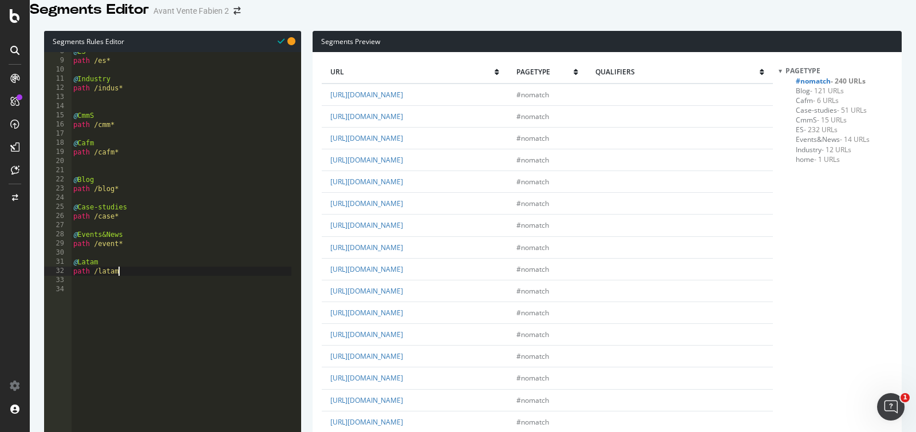
type textarea "path /latam*"
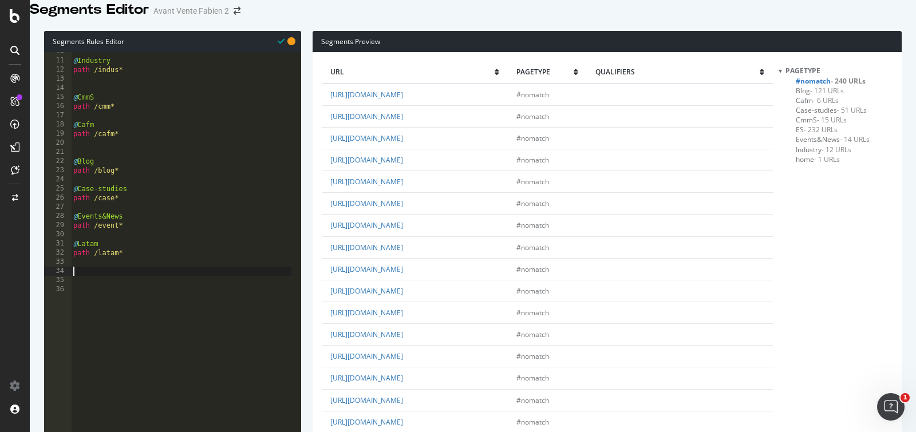
scroll to position [87, 0]
click at [163, 277] on div "@ Industry path /indus* @ CmmS path /cmm* @ Cafm path /cafm* @ Blog path /blog*…" at bounding box center [181, 168] width 220 height 242
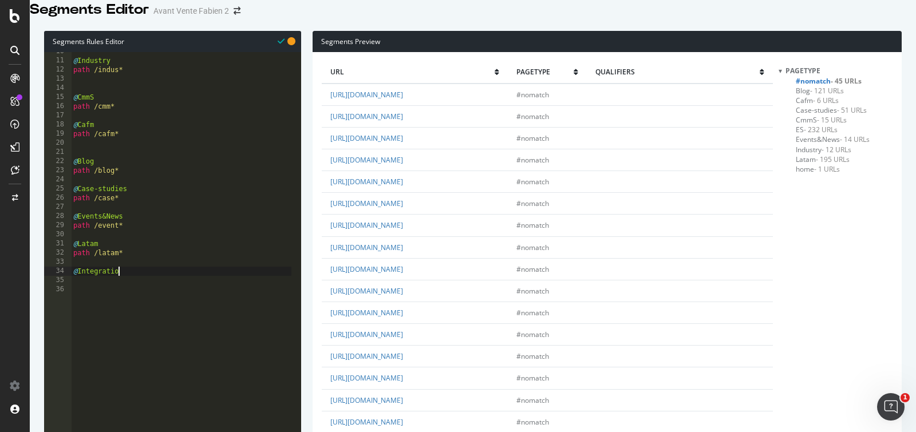
type textarea "@Integration"
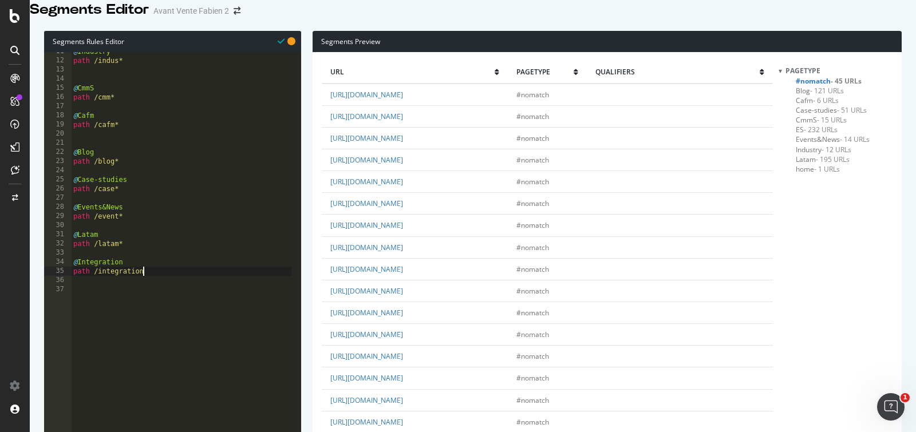
scroll to position [0, 5]
type textarea "path /integration*"
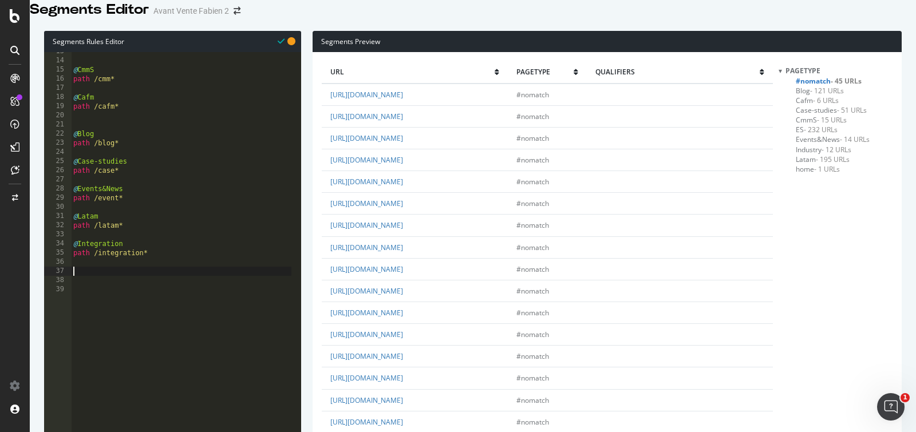
scroll to position [115, 0]
click at [806, 174] on span "Latam - 195 URLs" at bounding box center [823, 169] width 54 height 10
click at [821, 135] on span "- 232 URLs" at bounding box center [821, 130] width 34 height 10
click at [819, 86] on span "#nomatch - 30 URLs" at bounding box center [829, 81] width 66 height 10
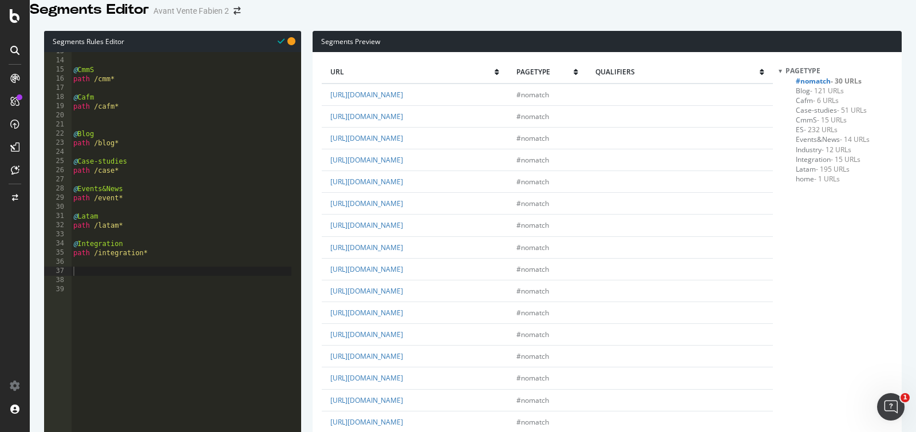
scroll to position [276, 0]
click at [129, 288] on div "@ CmmS path /cmm* @ Cafm path /cafm* @ Blog path /blog* @ Case-studies path /ca…" at bounding box center [181, 168] width 220 height 242
type textarea "@Sans-interet-SEO"
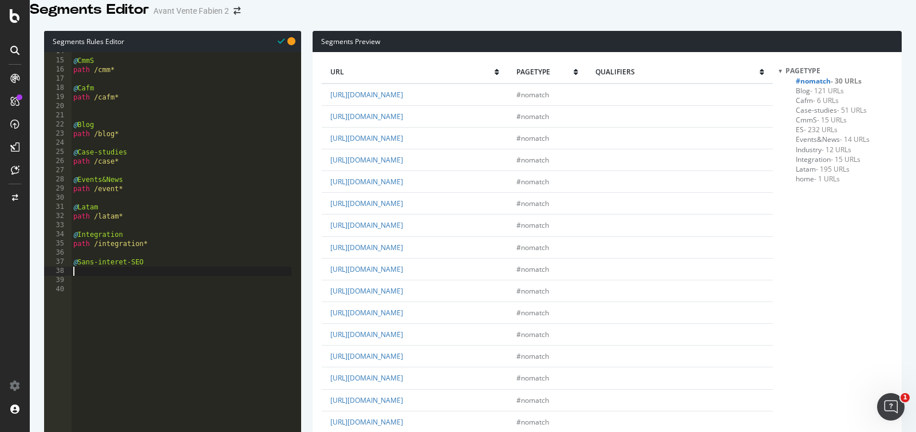
scroll to position [124, 0]
type textarea "m"
type textarea "or ("
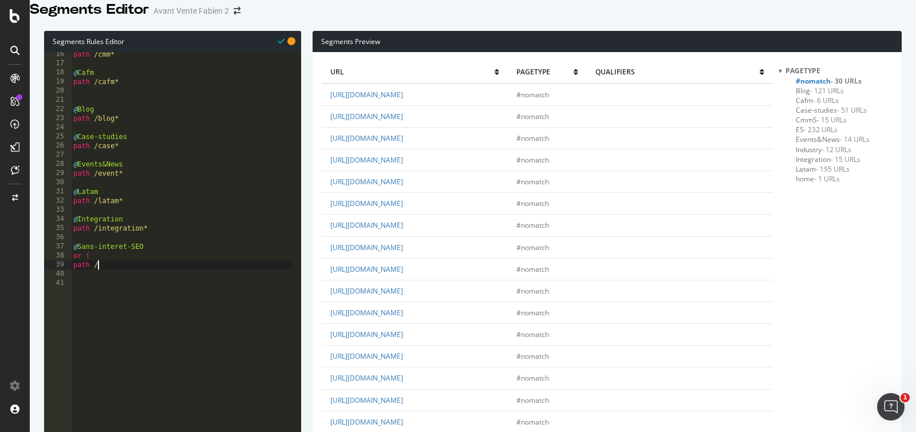
scroll to position [142, 0]
click at [139, 277] on div "path /cmm* @ Cafm path /cafm* @ Blog path /blog* @ Case-studies path /case* @ E…" at bounding box center [181, 169] width 220 height 242
type textarea "path /author*"
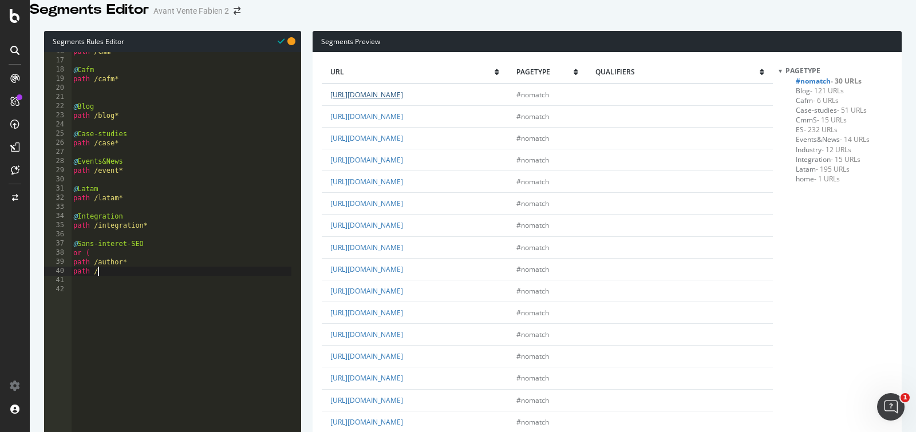
click at [403, 100] on link "[URL][DOMAIN_NAME]" at bounding box center [366, 95] width 73 height 10
click at [403, 243] on link "[URL][DOMAIN_NAME]" at bounding box center [366, 248] width 73 height 10
drag, startPoint x: 464, startPoint y: 211, endPoint x: 423, endPoint y: 211, distance: 41.8
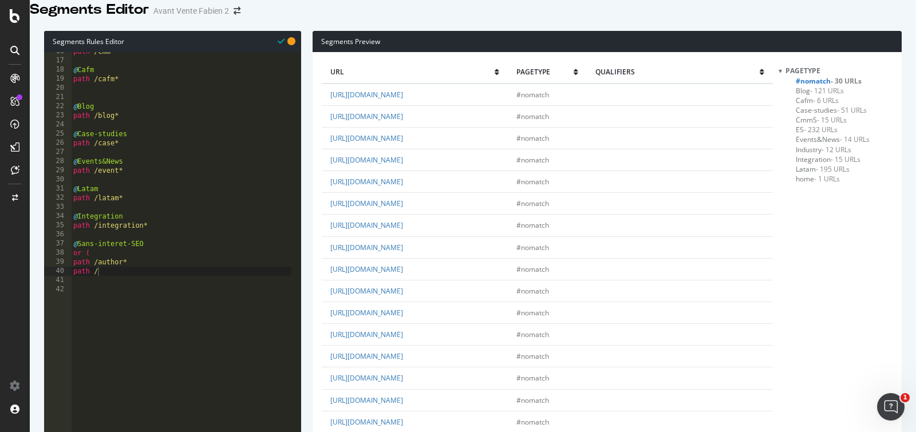
click at [161, 289] on div "path /cmm* @ Cafm path /cafm* @ Blog path /blog* @ Case-studies path /case* @ E…" at bounding box center [181, 168] width 220 height 242
type textarea "path /sitema*"
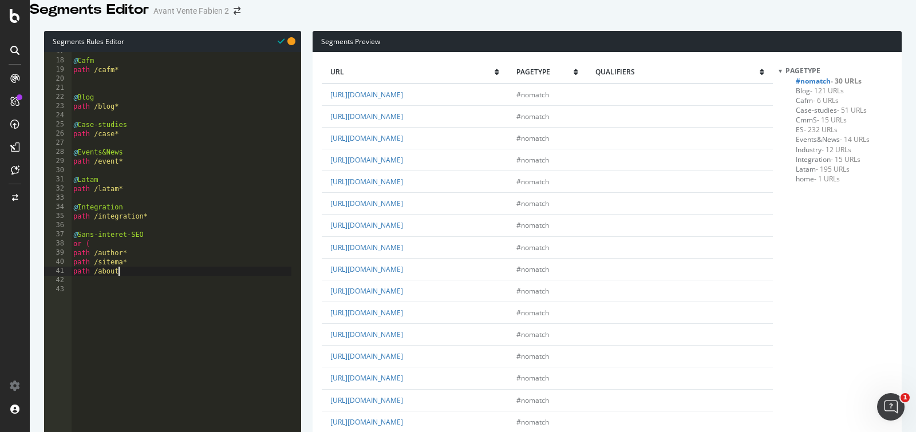
type textarea "path /about*"
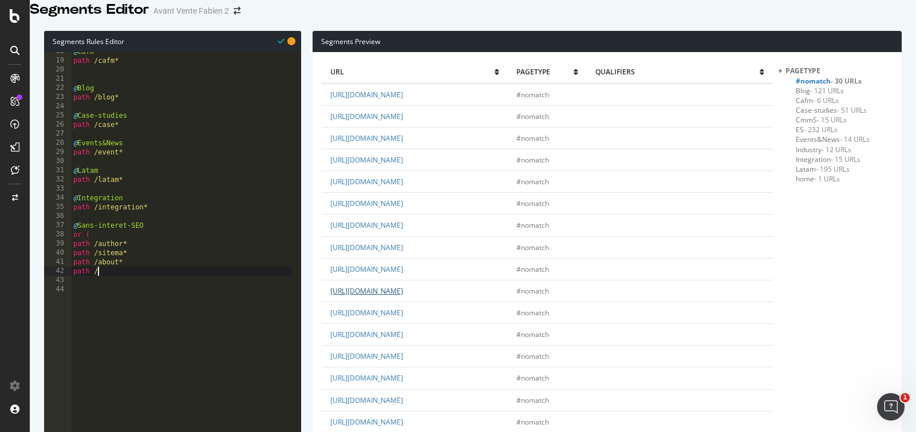
click at [403, 296] on link "[URL][DOMAIN_NAME]" at bounding box center [366, 291] width 73 height 10
click at [147, 284] on div "@ Cafm path /cafm* @ Blog path /blog* @ Case-studies path /case* @ Events&News …" at bounding box center [181, 168] width 220 height 242
type textarea "path /contac*"
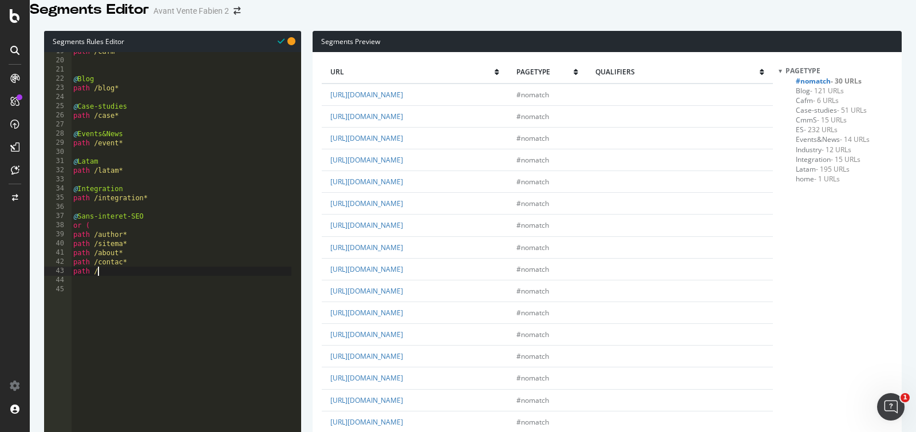
scroll to position [299, 0]
type textarea "path /rss*"
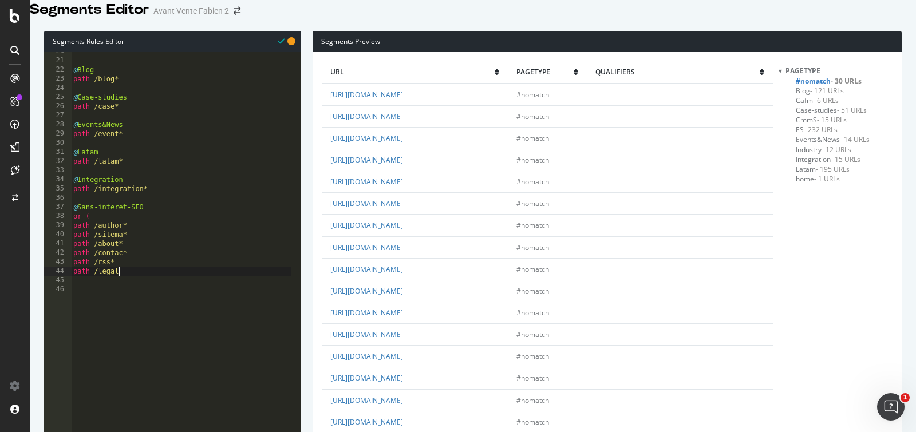
type textarea "path /legal*"
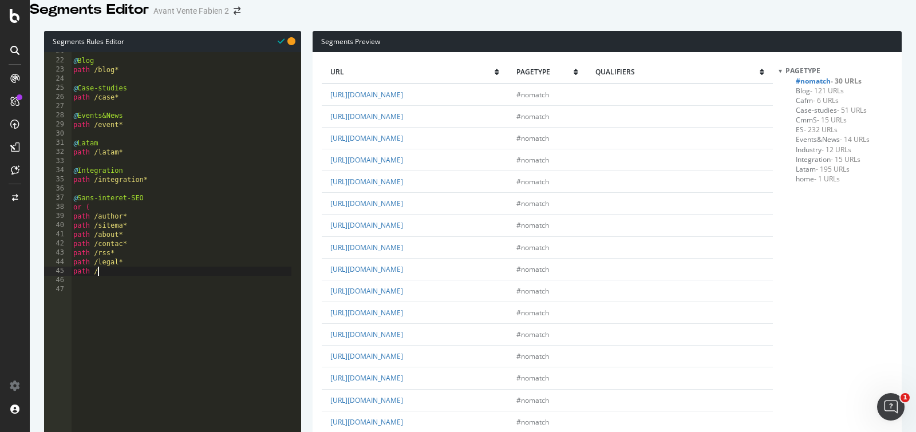
click at [137, 283] on div "@ Blog path /blog* @ Case-studies path /case* @ Events&News path /event* @ Lata…" at bounding box center [181, 168] width 220 height 242
type textarea "path /wp*"
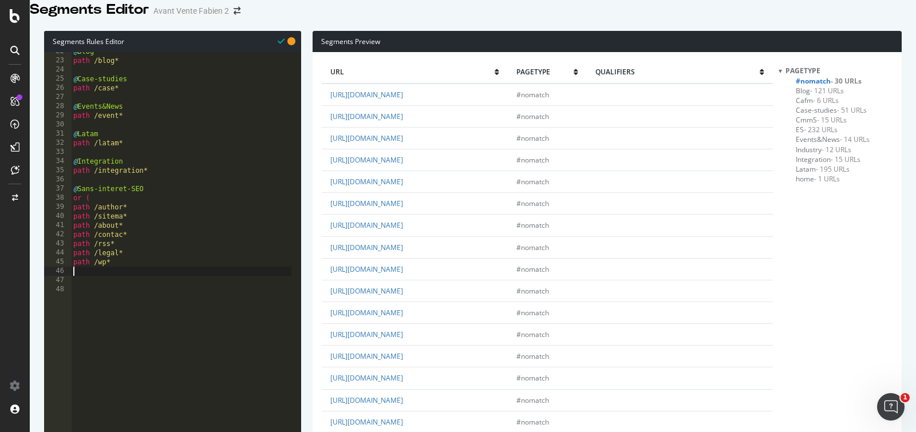
type textarea "-"
type textarea ")"
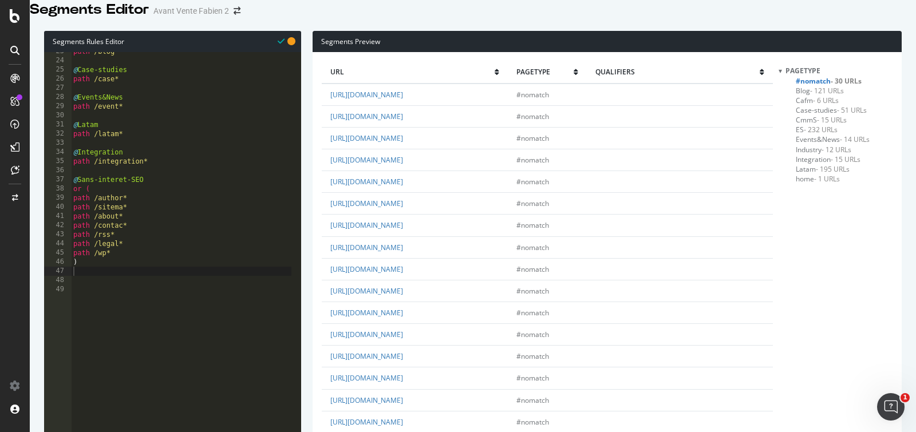
click at [307, 94] on div "Segments Preview url pagetype qualifiers [URL][DOMAIN_NAME] #nomatch [URL][DOMA…" at bounding box center [601, 309] width 601 height 557
type textarea "path /wp*"
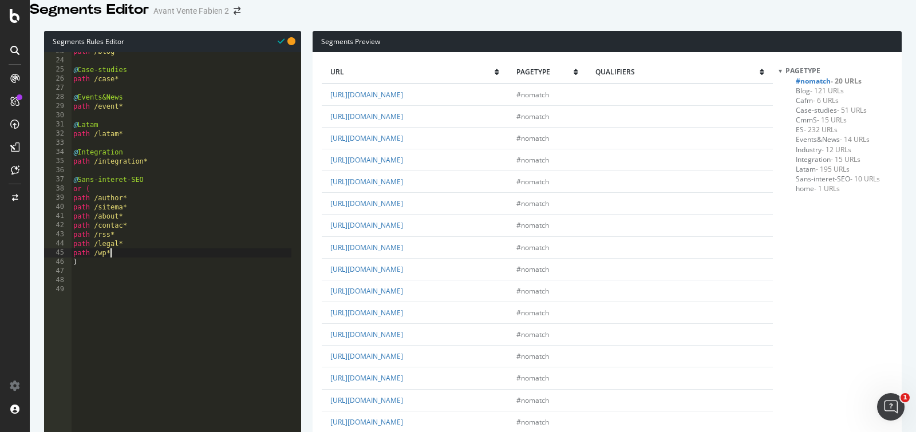
click at [141, 265] on div "path /blog* @ Case-studies path /case* @ Events&News path /event* @ Latam path …" at bounding box center [181, 168] width 220 height 242
type textarea "path /[PERSON_NAME]*"
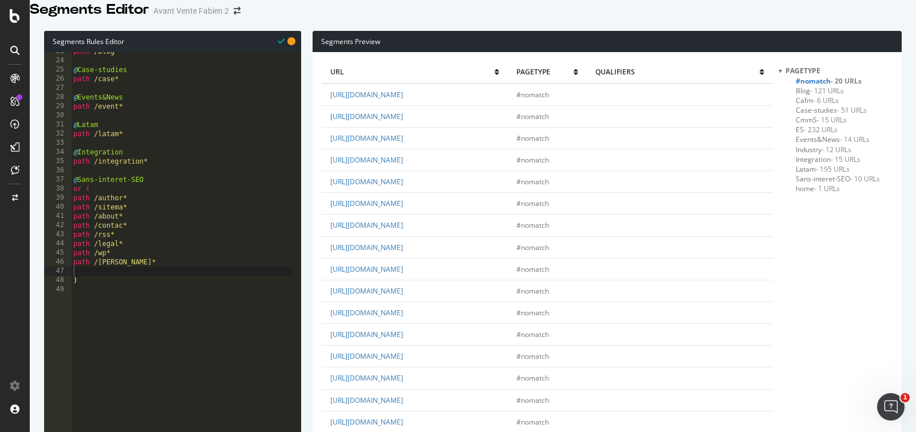
scroll to position [0, 0]
click at [403, 187] on link "[URL][DOMAIN_NAME]" at bounding box center [366, 182] width 73 height 10
click at [120, 282] on div "path /blog* @ Case-studies path /case* @ Events&News path /event* @ Latam path …" at bounding box center [181, 168] width 220 height 242
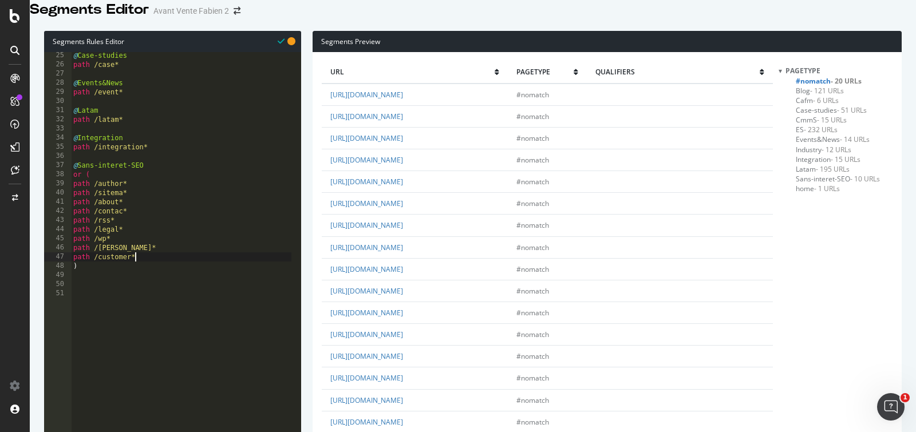
scroll to position [243, 0]
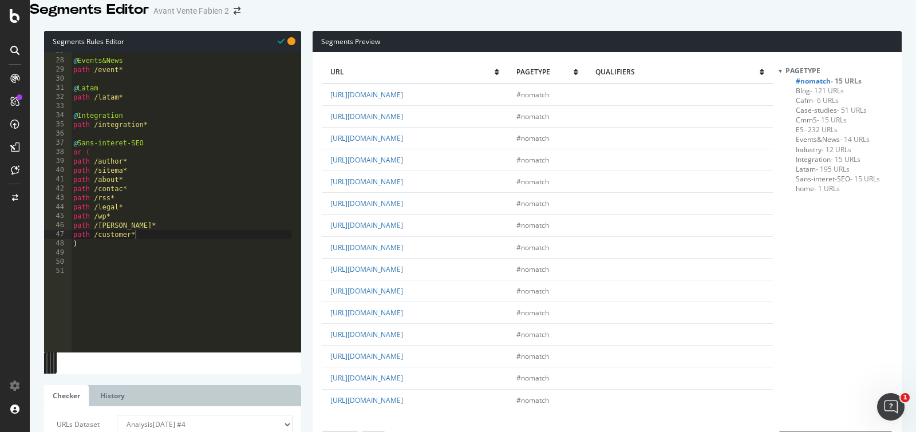
scroll to position [97, 0]
click at [403, 396] on link "[URL][DOMAIN_NAME]" at bounding box center [366, 401] width 73 height 10
click at [419, 368] on td "[URL][DOMAIN_NAME]" at bounding box center [415, 379] width 186 height 22
click at [403, 373] on link "[URL][DOMAIN_NAME]" at bounding box center [366, 378] width 73 height 10
click at [403, 330] on link "[URL][DOMAIN_NAME]" at bounding box center [366, 335] width 73 height 10
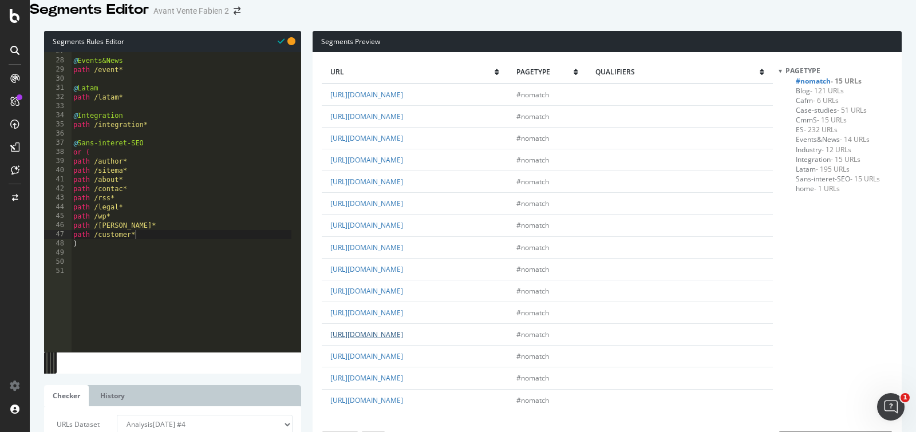
scroll to position [0, 0]
click at [403, 165] on link "[URL][DOMAIN_NAME]" at bounding box center [366, 160] width 73 height 10
type textarea "path /[PERSON_NAME]*"
click at [123, 240] on div "@ Events&News path /event* @ Latam path /latam* @ Integration path /integration…" at bounding box center [181, 168] width 220 height 242
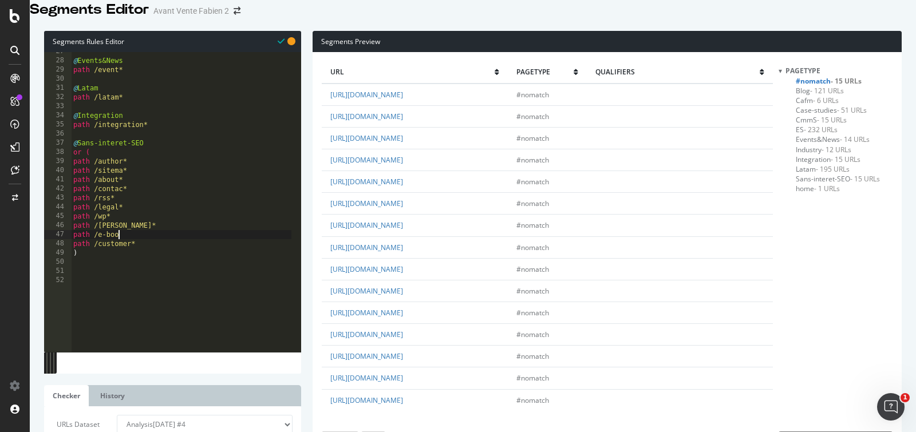
scroll to position [0, 3]
type textarea "path /e-boo*"
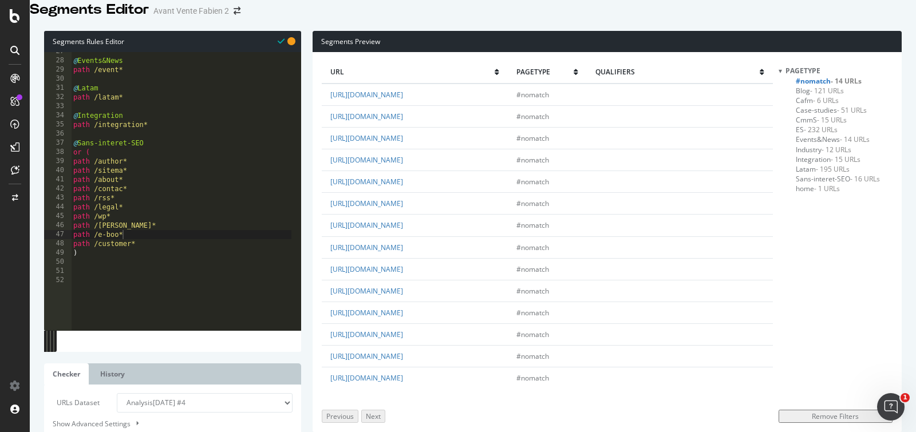
scroll to position [0, 0]
click at [403, 187] on link "[URL][DOMAIN_NAME]" at bounding box center [366, 182] width 73 height 10
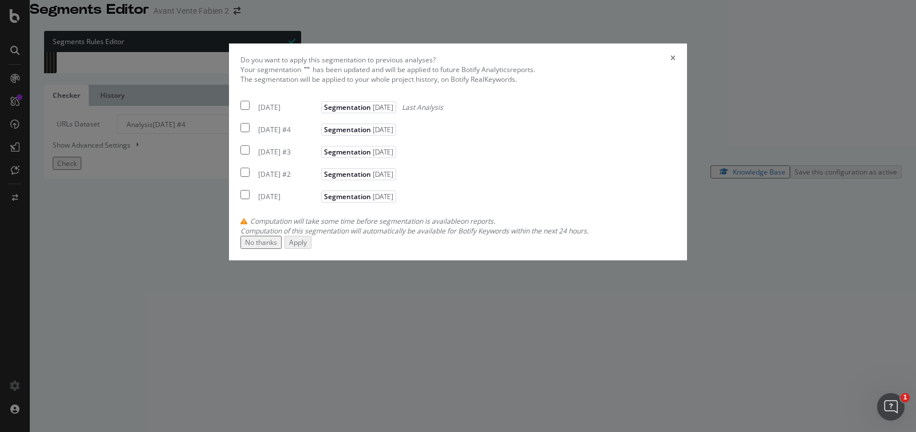
click at [259, 135] on div "[DATE] #4 Segmentation [DATE]" at bounding box center [320, 128] width 159 height 14
checkbox input "true"
click at [312, 249] on button "Apply" at bounding box center [298, 242] width 27 height 13
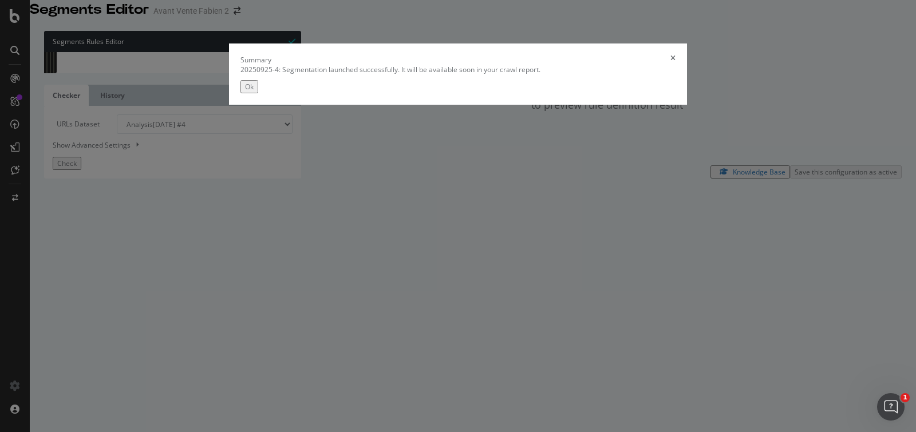
click at [254, 92] on div "Ok" at bounding box center [249, 87] width 9 height 10
